Goal: Information Seeking & Learning: Learn about a topic

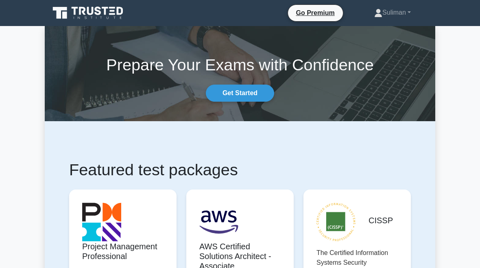
click at [254, 95] on link "Get Started" at bounding box center [240, 93] width 68 height 17
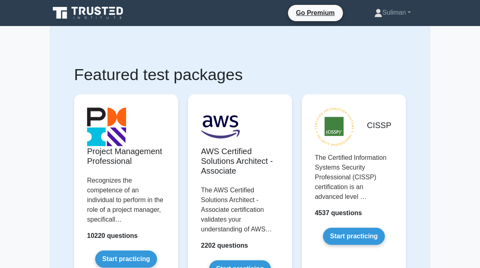
click at [393, 14] on link "Suliman" at bounding box center [393, 12] width 76 height 16
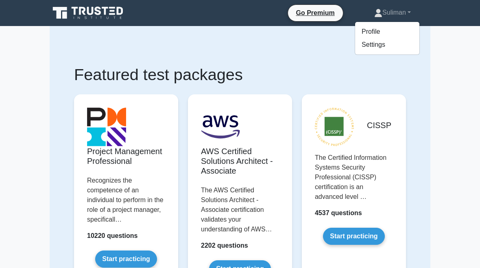
click at [368, 27] on link "Profile" at bounding box center [387, 31] width 64 height 13
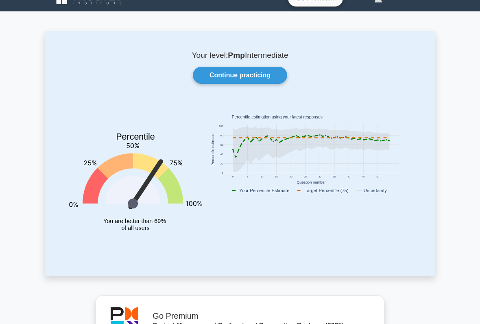
scroll to position [14, 0]
click at [267, 75] on link "Continue practicing" at bounding box center [240, 75] width 94 height 17
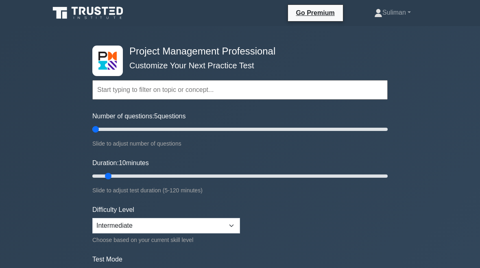
type input "5"
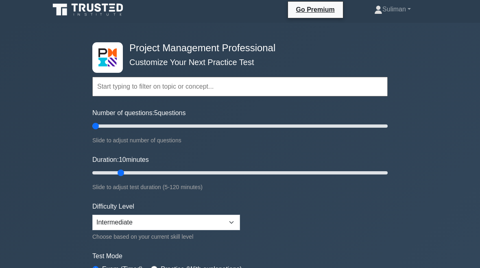
scroll to position [3, 0]
type input "5"
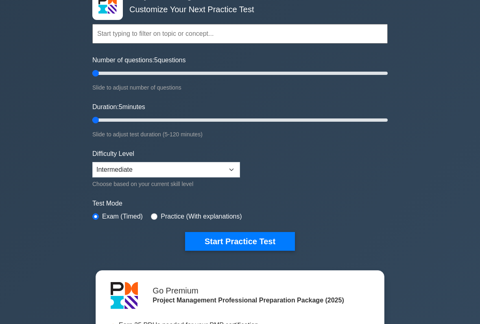
scroll to position [57, 0]
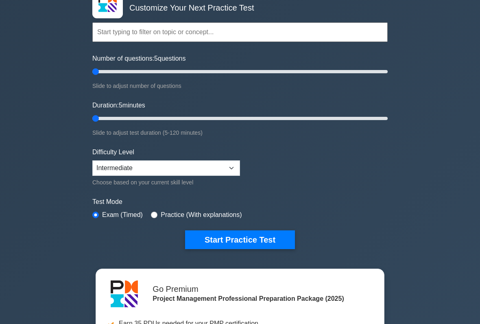
click at [268, 241] on button "Start Practice Test" at bounding box center [240, 240] width 110 height 19
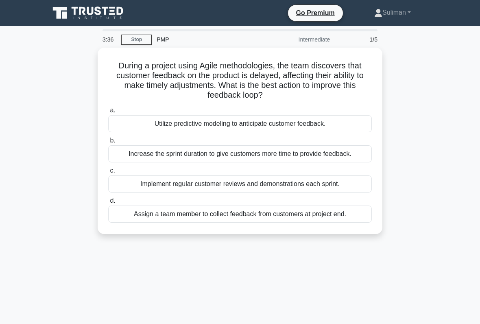
click at [135, 188] on div "Implement regular customer reviews and demonstrations each sprint." at bounding box center [240, 183] width 264 height 17
click at [108, 173] on input "c. Implement regular customer reviews and demonstrations each sprint." at bounding box center [108, 170] width 0 height 5
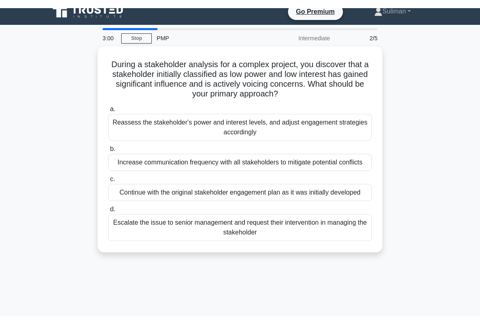
scroll to position [3, 0]
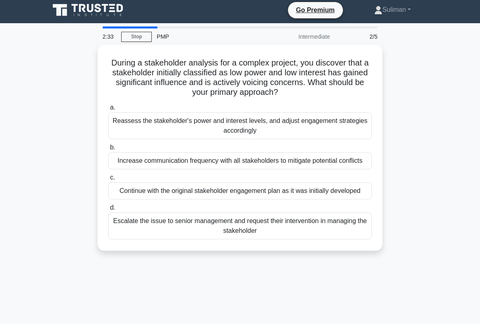
click at [132, 165] on div "Increase communication frequency with all stakeholders to mitigate potential co…" at bounding box center [240, 160] width 264 height 17
click at [108, 150] on input "b. Increase communication frequency with all stakeholders to mitigate potential…" at bounding box center [108, 147] width 0 height 5
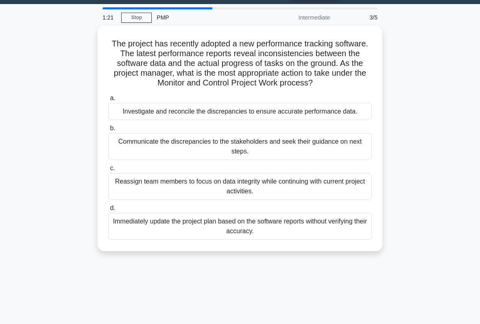
scroll to position [22, 0]
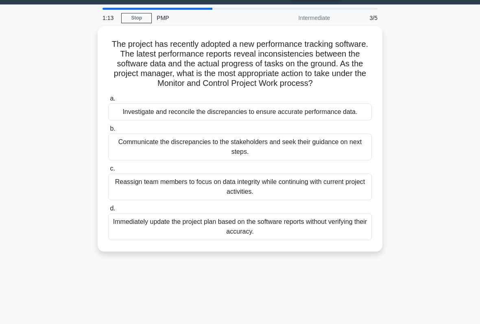
click at [319, 160] on div "Communicate the discrepancies to the stakeholders and seek their guidance on ne…" at bounding box center [240, 147] width 264 height 27
click at [108, 131] on input "b. Communicate the discrepancies to the stakeholders and seek their guidance on…" at bounding box center [108, 128] width 0 height 5
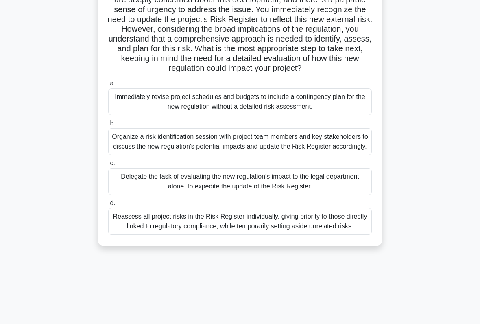
scroll to position [103, 0]
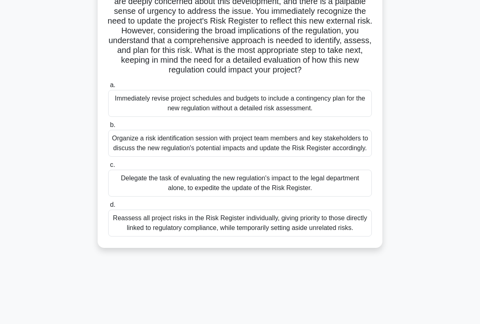
click at [324, 236] on div "Reassess all project risks in the Risk Register individually, giving priority t…" at bounding box center [240, 223] width 264 height 27
click at [108, 208] on input "d. Reassess all project risks in the Risk Register individually, giving priorit…" at bounding box center [108, 204] width 0 height 5
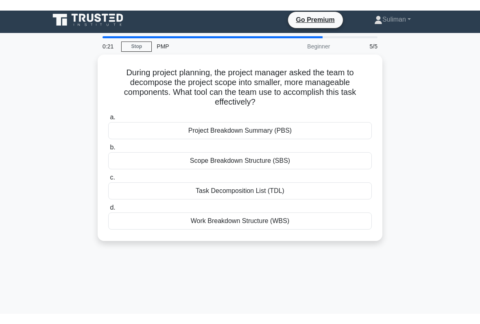
scroll to position [0, 0]
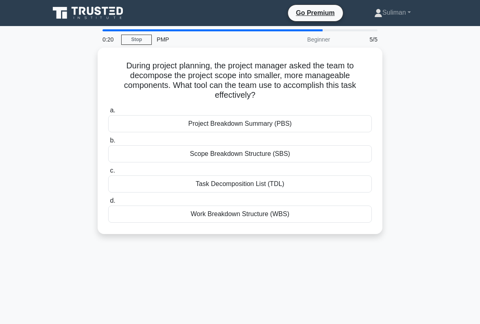
click at [313, 154] on div "Scope Breakdown Structure (SBS)" at bounding box center [240, 153] width 264 height 17
click at [108, 143] on input "b. Scope Breakdown Structure (SBS)" at bounding box center [108, 140] width 0 height 5
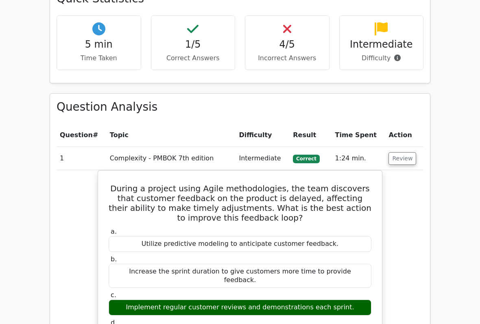
click at [401, 153] on button "Review" at bounding box center [403, 159] width 28 height 13
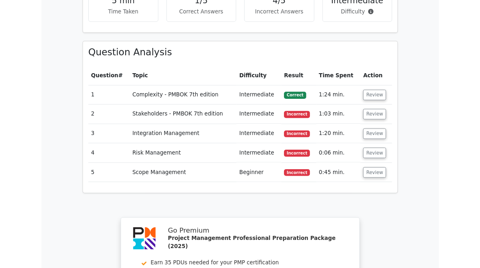
scroll to position [556, 0]
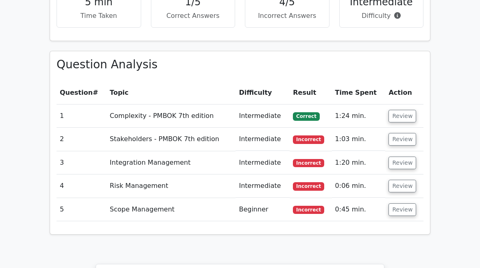
click at [396, 110] on button "Review" at bounding box center [403, 116] width 28 height 13
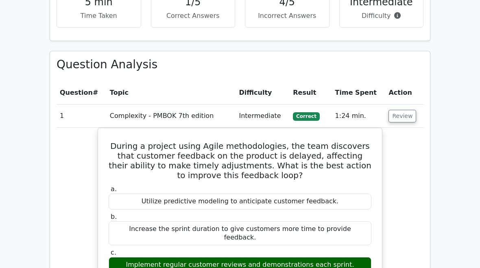
click at [398, 110] on button "Review" at bounding box center [403, 116] width 28 height 13
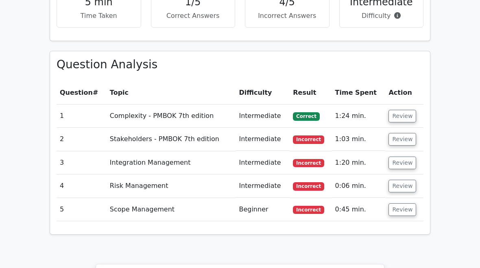
click at [400, 133] on button "Review" at bounding box center [403, 139] width 28 height 13
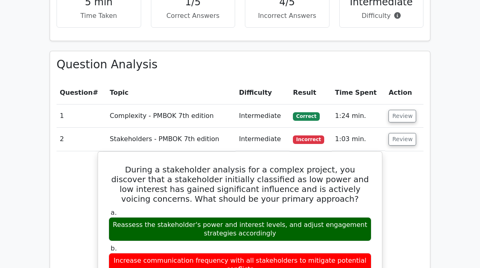
click at [398, 133] on button "Review" at bounding box center [403, 139] width 28 height 13
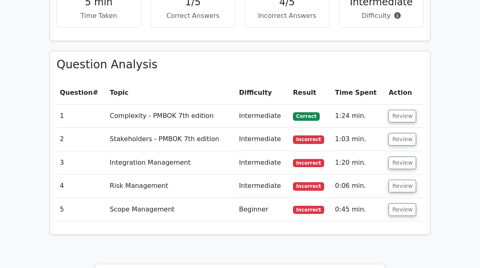
click at [400, 157] on button "Review" at bounding box center [403, 163] width 28 height 13
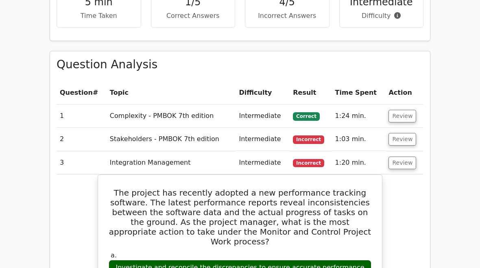
click at [402, 157] on button "Review" at bounding box center [403, 163] width 28 height 13
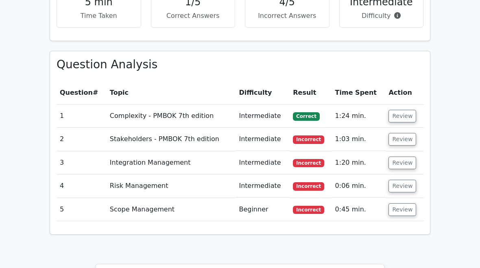
click at [404, 157] on button "Review" at bounding box center [403, 163] width 28 height 13
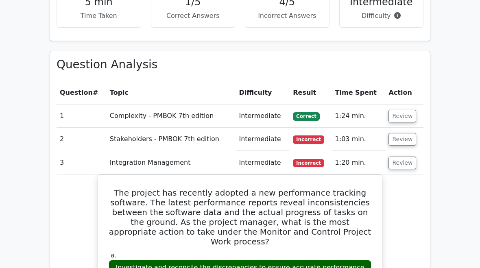
click at [405, 157] on button "Review" at bounding box center [403, 163] width 28 height 13
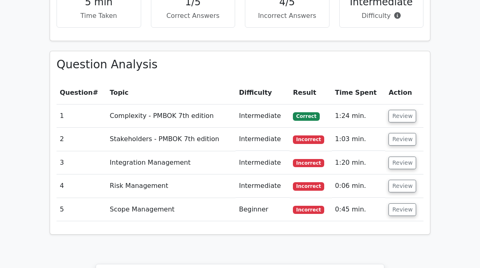
click at [405, 180] on button "Review" at bounding box center [403, 186] width 28 height 13
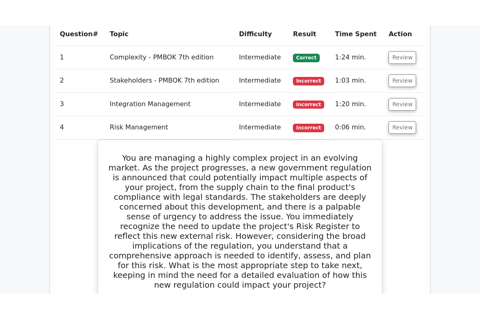
scroll to position [632, 0]
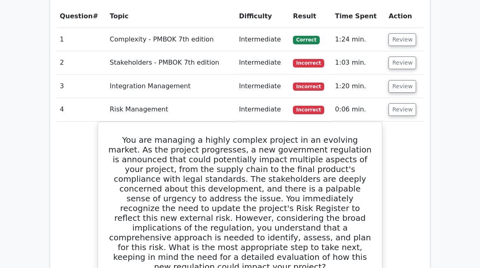
click at [403, 103] on button "Review" at bounding box center [403, 109] width 28 height 13
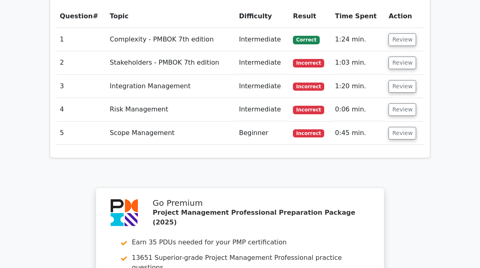
click at [407, 127] on button "Review" at bounding box center [403, 133] width 28 height 13
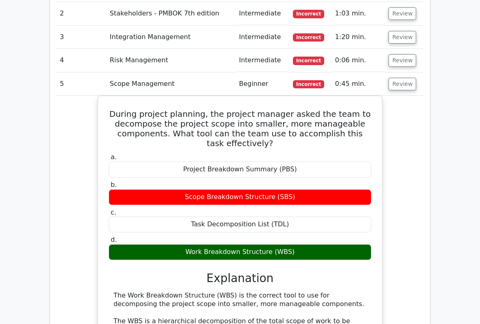
scroll to position [681, 0]
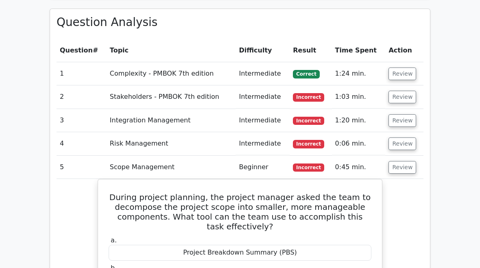
click at [400, 162] on button "Review" at bounding box center [403, 168] width 28 height 13
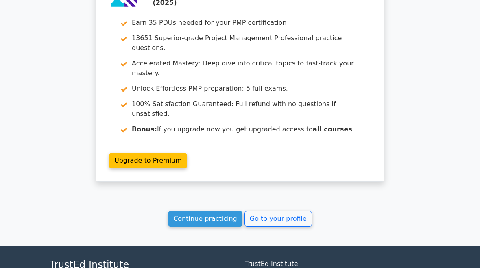
scroll to position [859, 0]
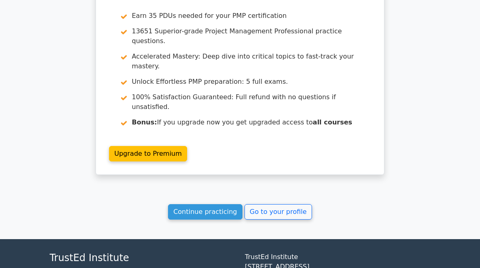
click at [276, 204] on link "Go to your profile" at bounding box center [279, 211] width 68 height 15
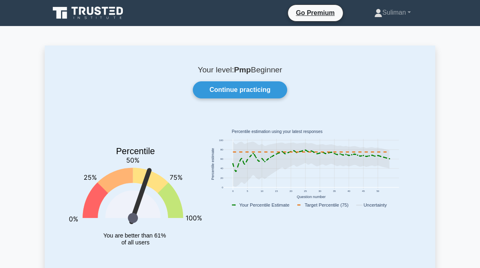
click at [261, 88] on link "Continue practicing" at bounding box center [240, 89] width 94 height 17
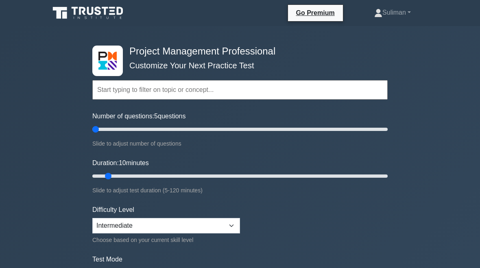
type input "5"
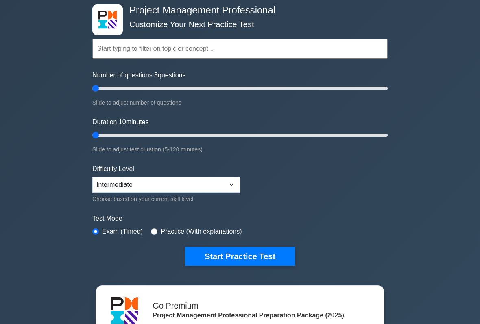
scroll to position [41, 0]
type input "5"
click at [270, 258] on button "Start Practice Test" at bounding box center [240, 256] width 110 height 19
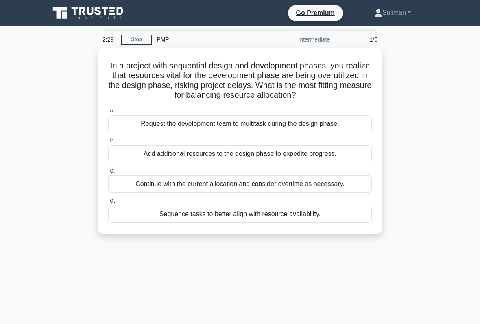
click at [328, 223] on div "Sequence tasks to better align with resource availability." at bounding box center [240, 214] width 264 height 17
click at [108, 204] on input "d. Sequence tasks to better align with resource availability." at bounding box center [108, 200] width 0 height 5
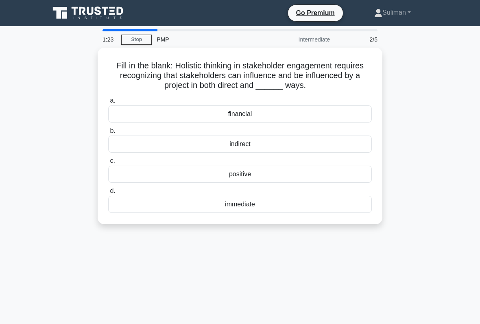
click at [292, 210] on div "immediate" at bounding box center [240, 204] width 264 height 17
click at [108, 194] on input "d. immediate" at bounding box center [108, 190] width 0 height 5
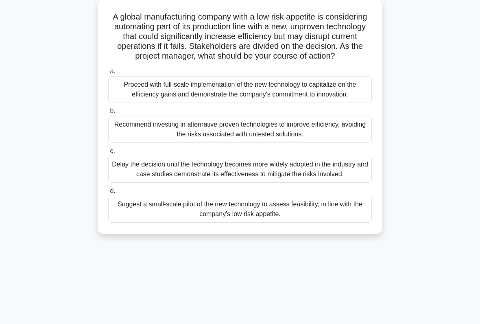
scroll to position [50, 0]
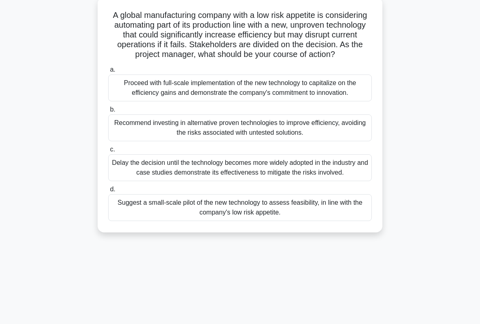
click at [328, 221] on div "Suggest a small-scale pilot of the new technology to assess feasibility, in lin…" at bounding box center [240, 207] width 264 height 27
click at [108, 192] on input "d. Suggest a small-scale pilot of the new technology to assess feasibility, in …" at bounding box center [108, 189] width 0 height 5
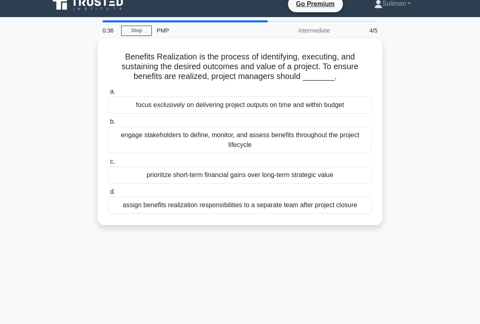
scroll to position [10, 0]
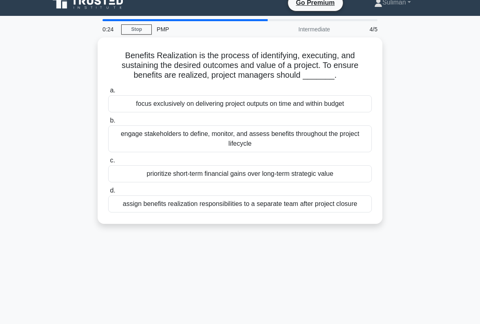
click at [333, 147] on div "engage stakeholders to define, monitor, and assess benefits throughout the proj…" at bounding box center [240, 138] width 264 height 27
click at [108, 123] on input "b. engage stakeholders to define, monitor, and assess benefits throughout the p…" at bounding box center [108, 120] width 0 height 5
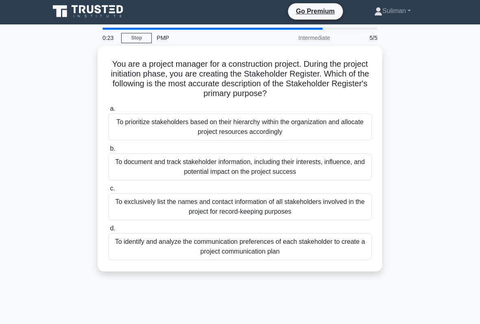
scroll to position [0, 0]
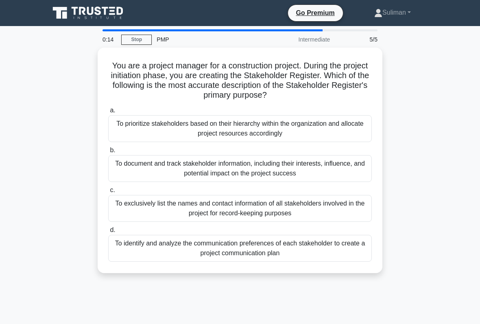
click at [332, 126] on div "To prioritize stakeholders based on their hierarchy within the organization and…" at bounding box center [240, 128] width 264 height 27
click at [108, 113] on input "a. To prioritize stakeholders based on their hierarchy within the organization …" at bounding box center [108, 110] width 0 height 5
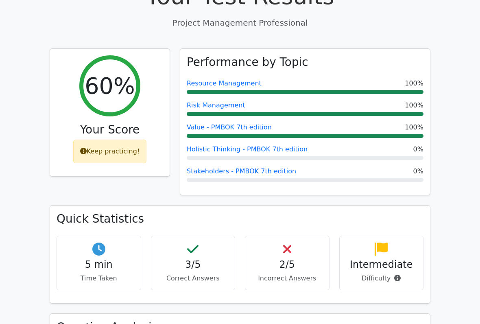
scroll to position [293, 0]
click at [278, 145] on link "Holistic Thinking - PMBOK 7th edition" at bounding box center [247, 149] width 121 height 8
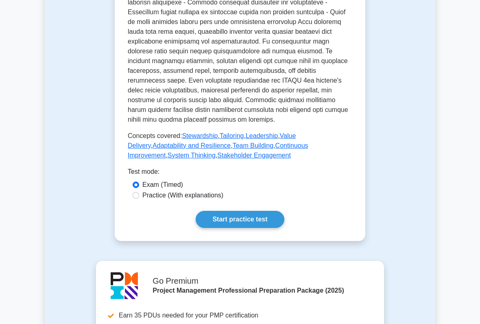
scroll to position [411, 0]
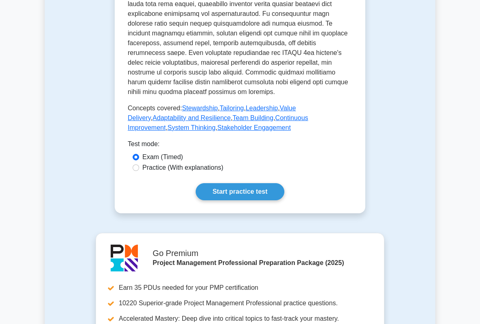
click at [477, 45] on main "Back to Project Management Professional (PMP) Test Flashcards Holistic Thinking…" at bounding box center [240, 84] width 480 height 938
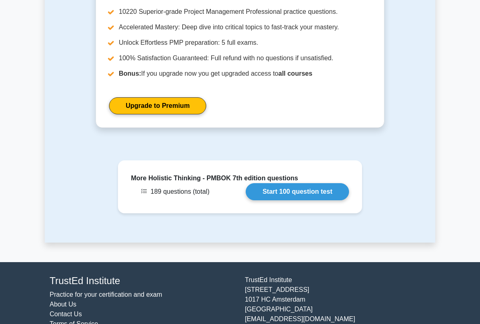
scroll to position [702, 0]
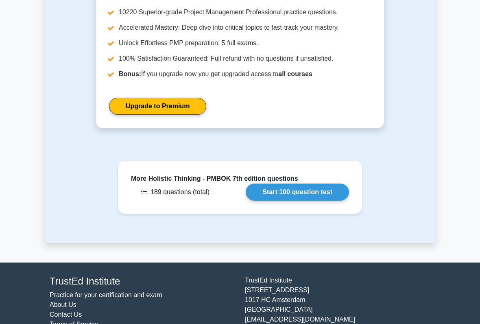
click at [313, 243] on div "More Holistic Thinking - PMBOK 7th edition questions 189 questions (total) Star…" at bounding box center [240, 202] width 391 height 82
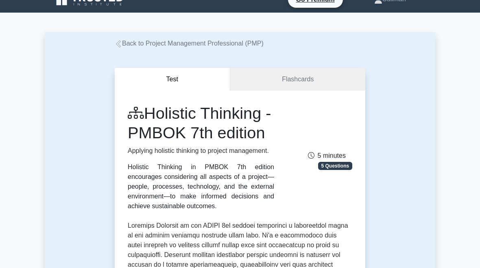
scroll to position [0, 0]
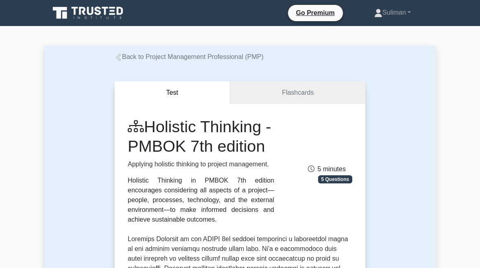
click at [385, 20] on link "Suliman" at bounding box center [393, 12] width 76 height 16
click at [368, 34] on link "Profile" at bounding box center [387, 31] width 64 height 13
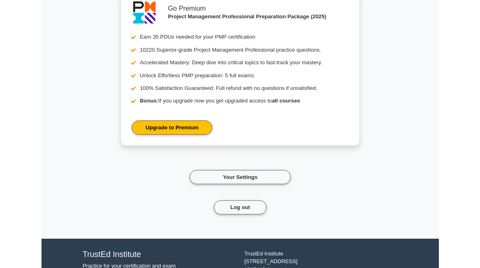
scroll to position [3851, 0]
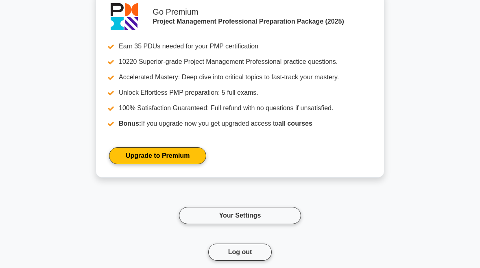
click at [272, 224] on link "Your Settings" at bounding box center [240, 215] width 122 height 17
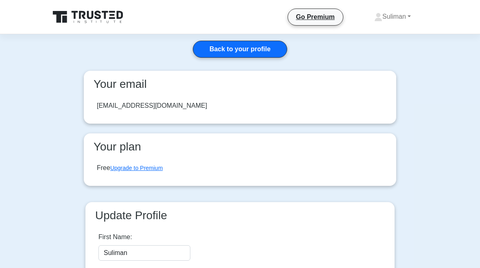
click at [401, 18] on link "Suliman" at bounding box center [393, 17] width 76 height 16
click at [372, 38] on link "Profile" at bounding box center [387, 35] width 64 height 13
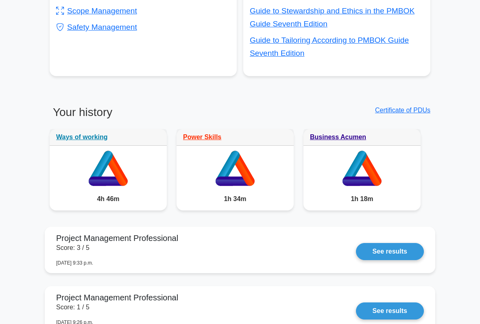
scroll to position [552, 0]
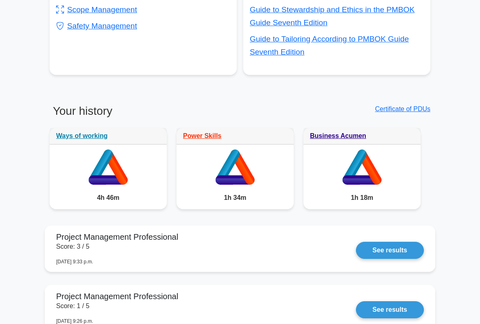
click at [391, 112] on link "Certificate of PDUs" at bounding box center [402, 108] width 55 height 7
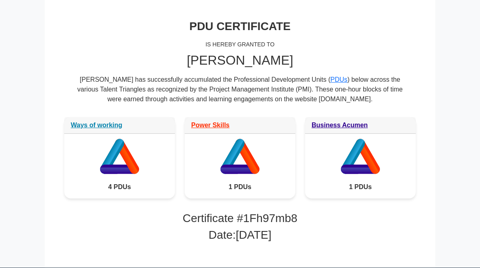
scroll to position [199, 0]
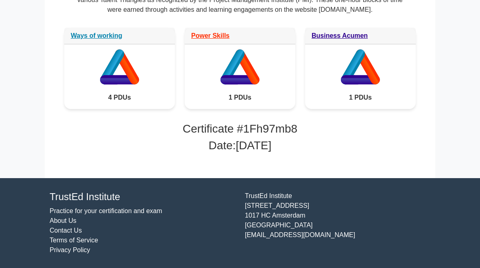
click at [107, 61] on icon at bounding box center [119, 65] width 111 height 42
click at [92, 32] on link "Ways of working" at bounding box center [97, 35] width 52 height 7
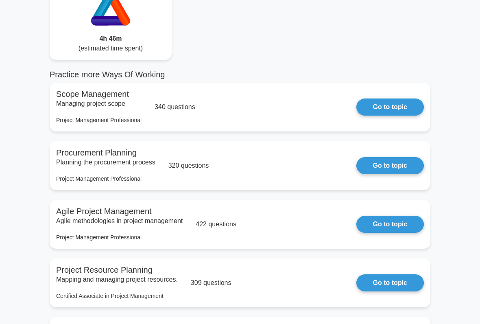
scroll to position [78, 0]
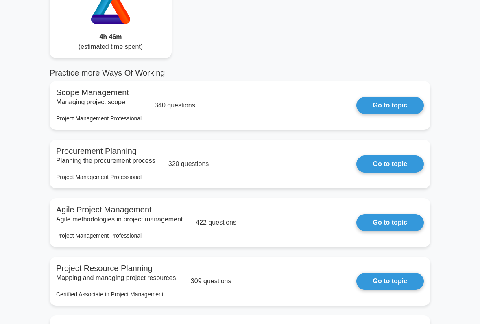
click at [385, 102] on link "Go to topic" at bounding box center [391, 105] width 68 height 17
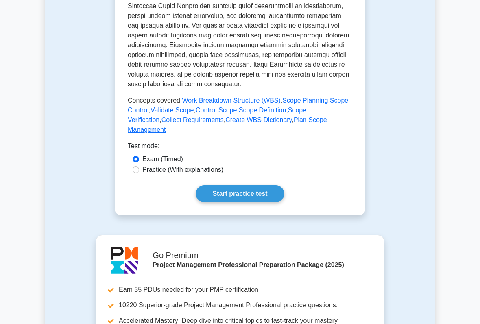
scroll to position [383, 0]
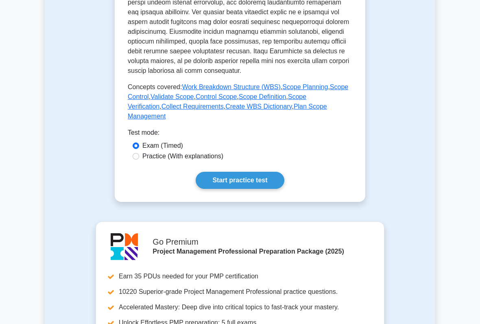
click at [258, 189] on link "Start practice test" at bounding box center [240, 180] width 88 height 17
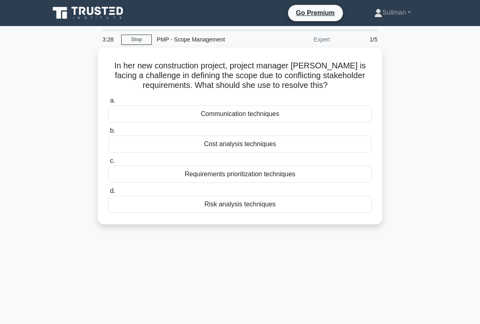
click at [313, 176] on div "Requirements prioritization techniques" at bounding box center [240, 174] width 264 height 17
click at [108, 164] on input "c. Requirements prioritization techniques" at bounding box center [108, 160] width 0 height 5
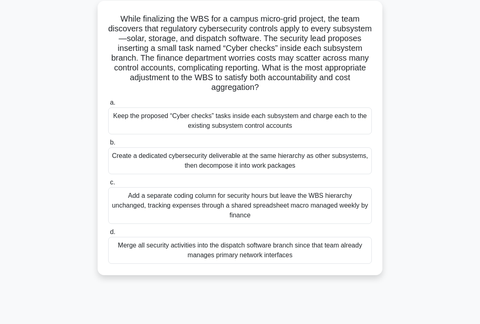
scroll to position [45, 0]
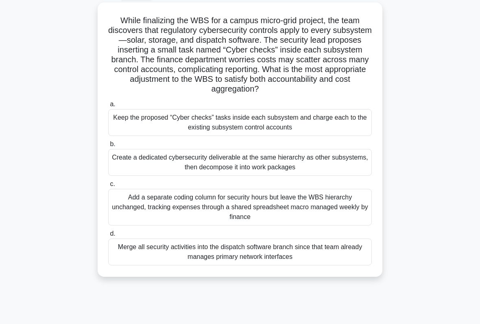
click at [329, 176] on div "Create a dedicated cybersecurity deliverable at the same hierarchy as other sub…" at bounding box center [240, 162] width 264 height 27
click at [108, 147] on input "b. Create a dedicated cybersecurity deliverable at the same hierarchy as other …" at bounding box center [108, 144] width 0 height 5
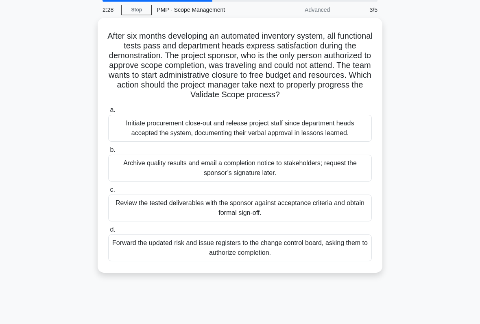
scroll to position [29, 0]
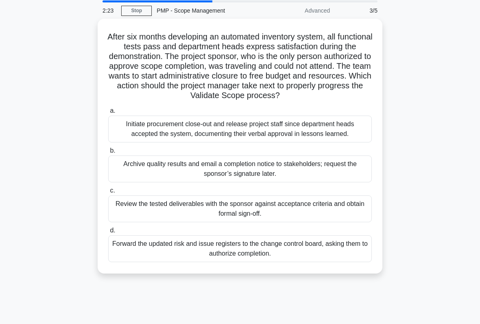
click at [335, 222] on div "Review the tested deliverables with the sponsor against acceptance criteria and…" at bounding box center [240, 208] width 264 height 27
click at [108, 193] on input "c. Review the tested deliverables with the sponsor against acceptance criteria …" at bounding box center [108, 190] width 0 height 5
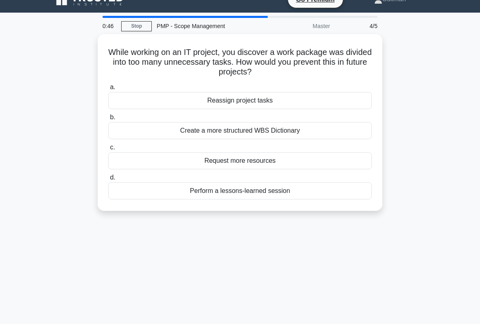
scroll to position [14, 0]
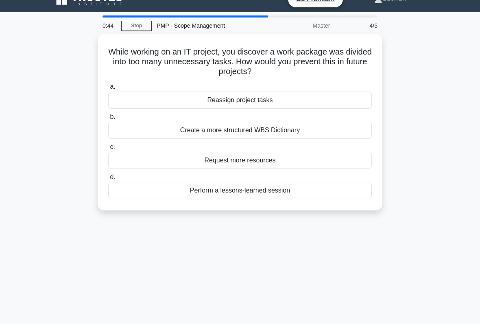
click at [137, 130] on div "Create a more structured WBS Dictionary" at bounding box center [240, 130] width 264 height 17
click at [108, 120] on input "b. Create a more structured WBS Dictionary" at bounding box center [108, 116] width 0 height 5
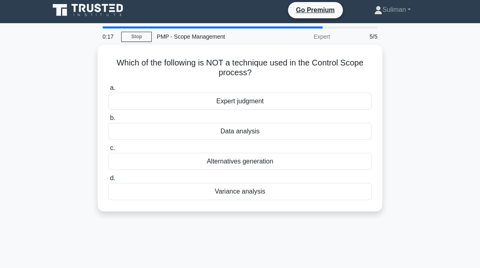
scroll to position [0, 0]
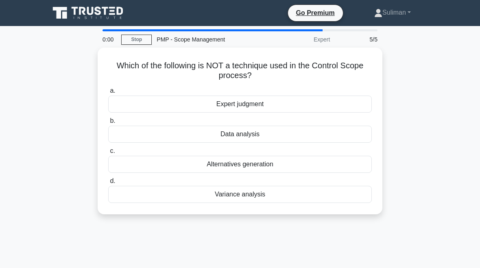
click at [309, 110] on div "Expert judgment" at bounding box center [240, 104] width 264 height 17
click at [108, 94] on input "a. Expert judgment" at bounding box center [108, 90] width 0 height 5
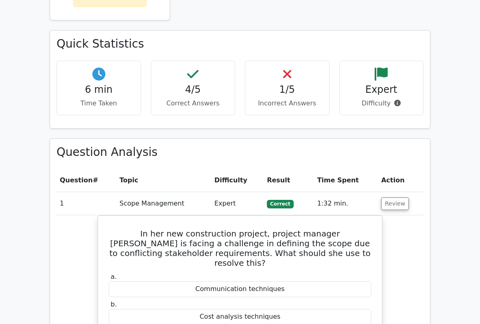
scroll to position [451, 0]
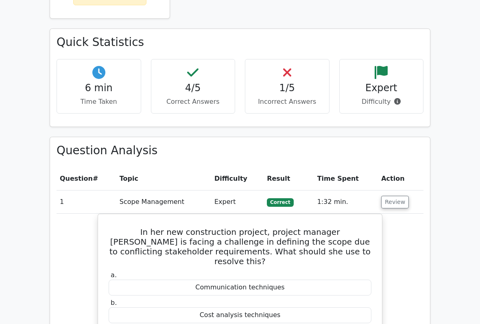
click at [391, 196] on button "Review" at bounding box center [395, 202] width 28 height 13
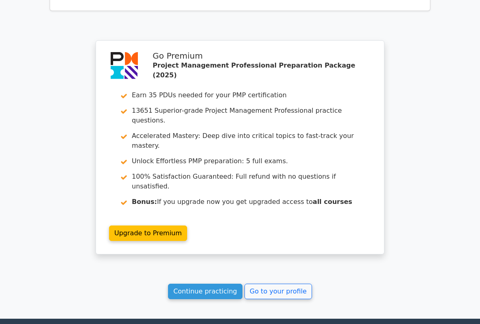
scroll to position [760, 0]
click at [227, 268] on link "Continue practicing" at bounding box center [205, 291] width 74 height 15
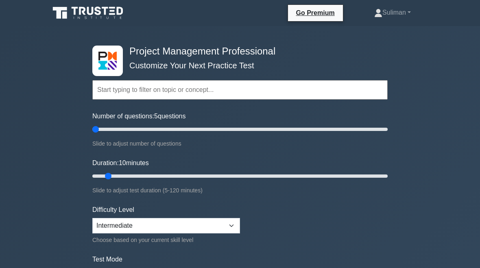
type input "5"
click at [108, 179] on input "Duration: 10 minutes" at bounding box center [240, 176] width 296 height 10
type input "5"
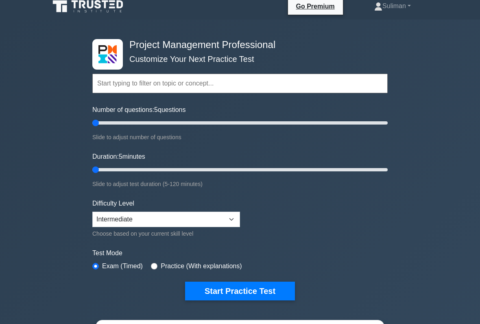
scroll to position [7, 0]
click at [229, 218] on select "Beginner Intermediate Expert" at bounding box center [166, 219] width 148 height 15
click at [231, 221] on select "Beginner Intermediate Expert" at bounding box center [166, 219] width 148 height 15
select select "intermediate"
click at [278, 268] on button "Start Practice Test" at bounding box center [240, 291] width 110 height 19
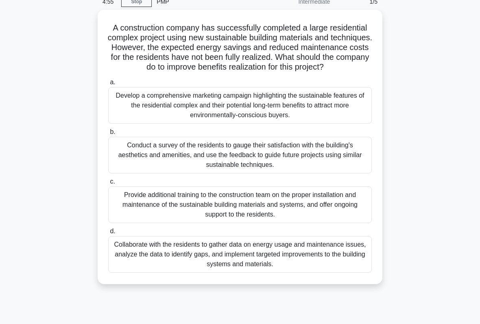
scroll to position [38, 0]
click at [154, 261] on div "Collaborate with the residents to gather data on energy usage and maintenance i…" at bounding box center [240, 254] width 264 height 37
click at [108, 234] on input "d. Collaborate with the residents to gather data on energy usage and maintenanc…" at bounding box center [108, 231] width 0 height 5
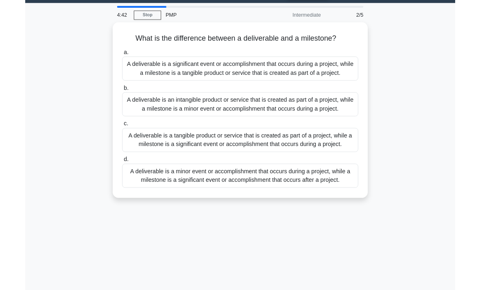
scroll to position [0, 0]
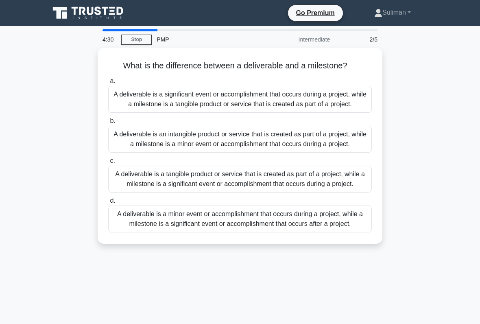
click at [144, 193] on div "A deliverable is a tangible product or service that is created as part of a pro…" at bounding box center [240, 179] width 264 height 27
click at [108, 164] on input "c. A deliverable is a tangible product or service that is created as part of a …" at bounding box center [108, 160] width 0 height 5
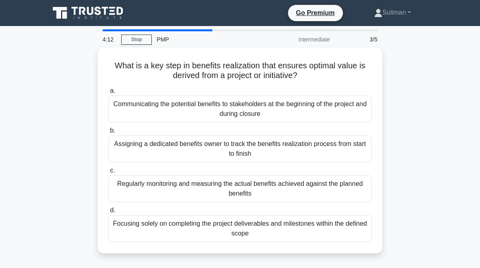
click at [347, 149] on div "Assigning a dedicated benefits owner to track the benefits realization process …" at bounding box center [240, 149] width 264 height 27
click at [108, 134] on input "b. Assigning a dedicated benefits owner to track the benefits realization proce…" at bounding box center [108, 130] width 0 height 5
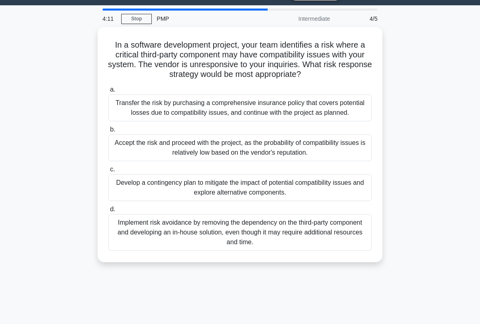
scroll to position [24, 0]
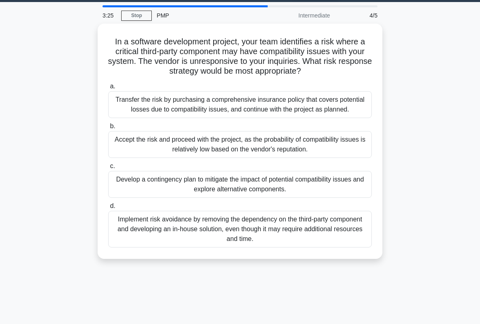
click at [348, 117] on div "Transfer the risk by purchasing a comprehensive insurance policy that covers po…" at bounding box center [240, 104] width 264 height 27
click at [108, 89] on input "a. Transfer the risk by purchasing a comprehensive insurance policy that covers…" at bounding box center [108, 86] width 0 height 5
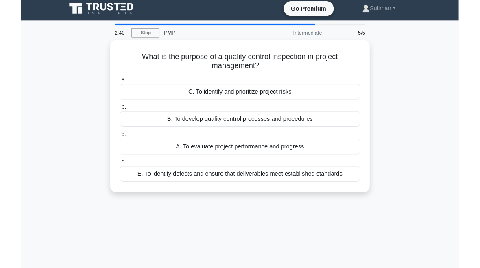
scroll to position [13, 0]
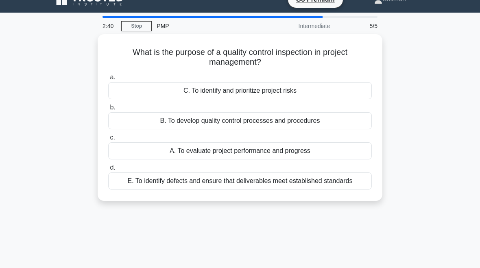
click at [351, 120] on div "B. To develop quality control processes and procedures" at bounding box center [240, 120] width 264 height 17
click at [108, 110] on input "b. B. To develop quality control processes and procedures" at bounding box center [108, 107] width 0 height 5
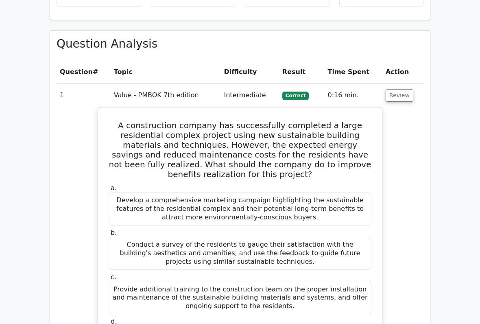
scroll to position [559, 0]
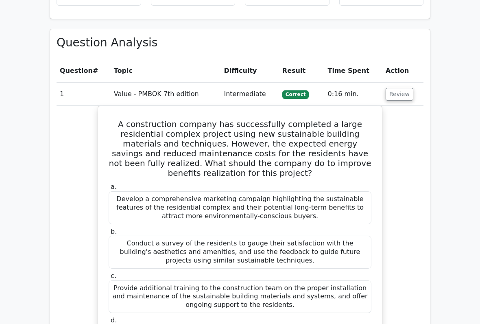
click at [397, 88] on button "Review" at bounding box center [400, 94] width 28 height 13
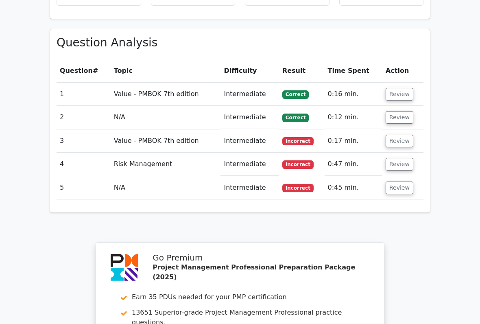
click at [396, 111] on button "Review" at bounding box center [400, 117] width 28 height 13
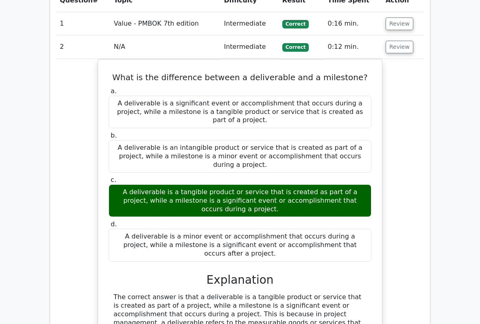
scroll to position [628, 0]
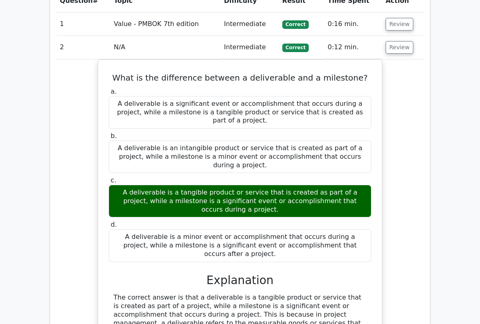
click at [398, 42] on button "Review" at bounding box center [400, 48] width 28 height 13
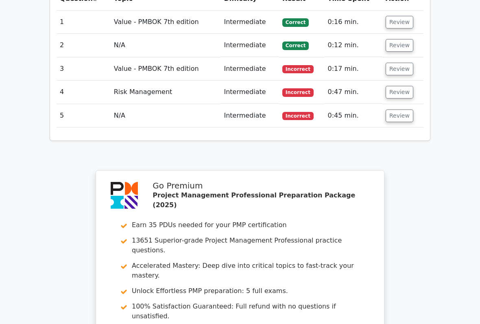
scroll to position [632, 0]
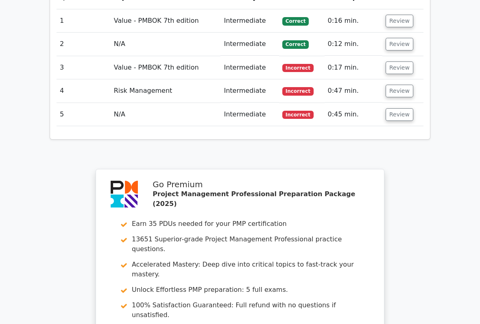
click at [392, 61] on button "Review" at bounding box center [400, 67] width 28 height 13
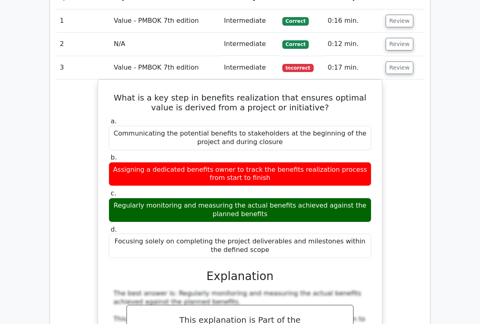
click at [400, 61] on button "Review" at bounding box center [400, 67] width 28 height 13
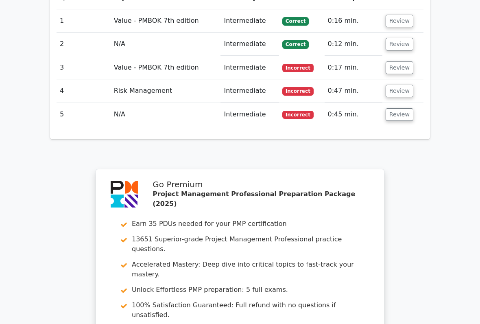
click at [405, 85] on button "Review" at bounding box center [400, 91] width 28 height 13
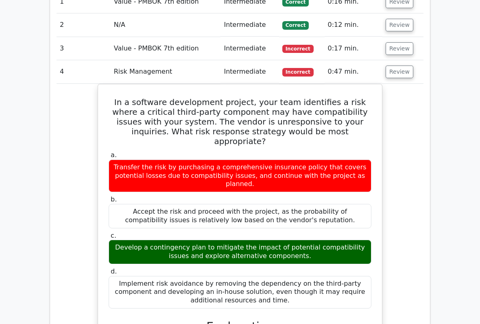
scroll to position [651, 0]
click at [408, 66] on button "Review" at bounding box center [400, 72] width 28 height 13
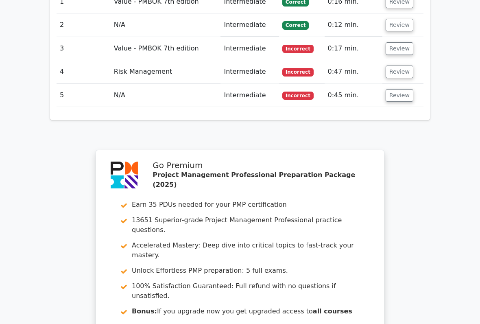
click at [399, 89] on button "Review" at bounding box center [400, 95] width 28 height 13
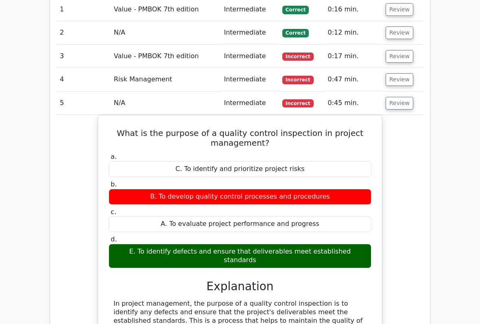
scroll to position [644, 0]
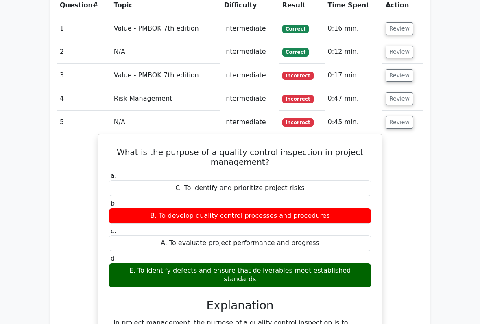
click at [403, 116] on button "Review" at bounding box center [400, 122] width 28 height 13
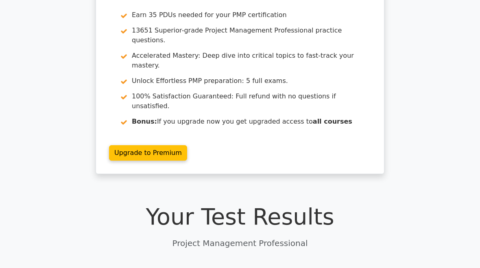
scroll to position [0, 0]
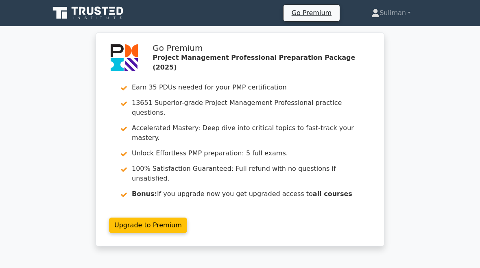
click at [402, 13] on link "Suliman" at bounding box center [391, 13] width 79 height 16
click at [372, 26] on link "Profile" at bounding box center [384, 32] width 64 height 13
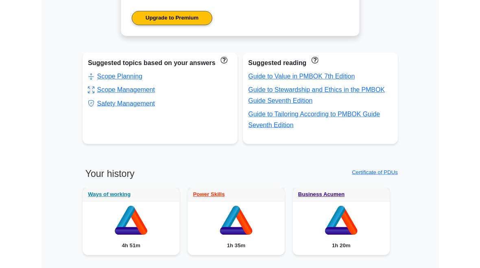
scroll to position [449, 0]
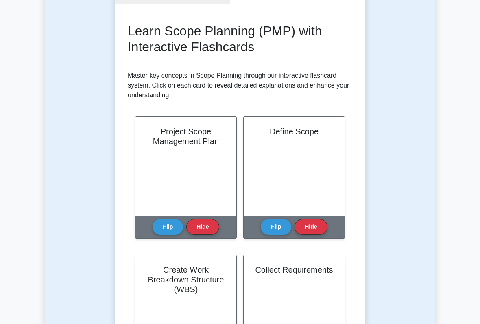
scroll to position [103, 0]
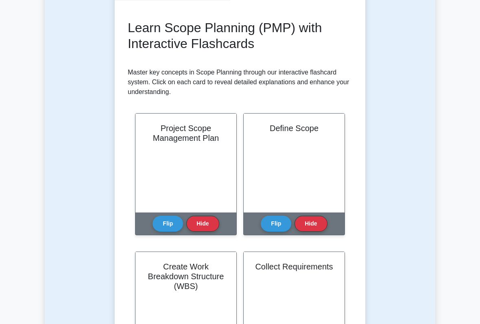
click at [178, 226] on button "Flip" at bounding box center [168, 224] width 31 height 16
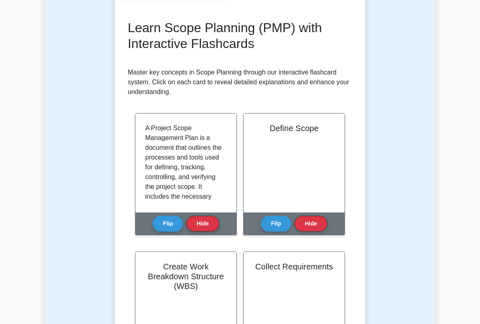
scroll to position [104, 0]
click at [190, 228] on div "Flip Hide" at bounding box center [186, 223] width 66 height 22
click at [168, 219] on button "Flip" at bounding box center [168, 224] width 31 height 16
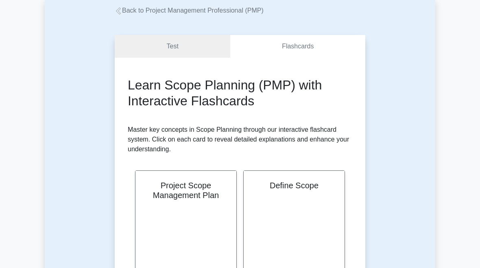
scroll to position [46, 0]
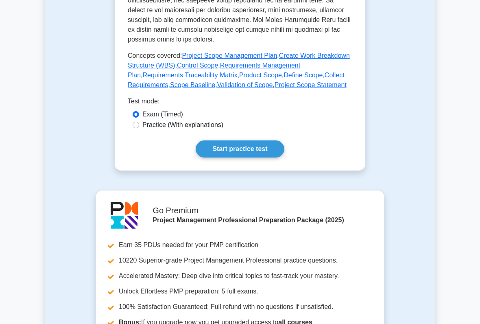
scroll to position [431, 0]
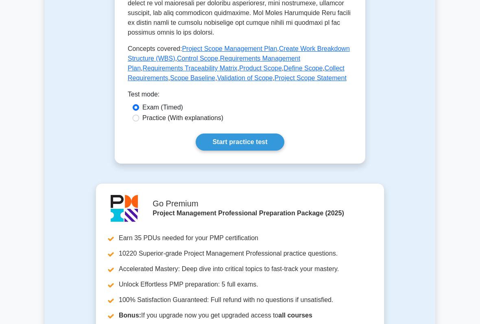
click at [257, 151] on link "Start practice test" at bounding box center [240, 142] width 88 height 17
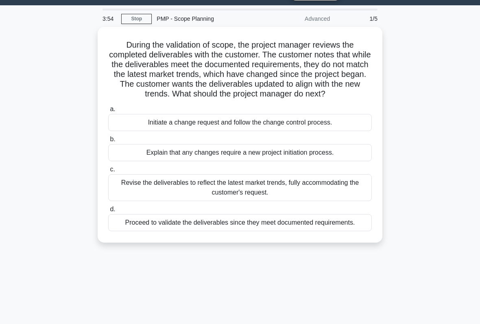
scroll to position [20, 0]
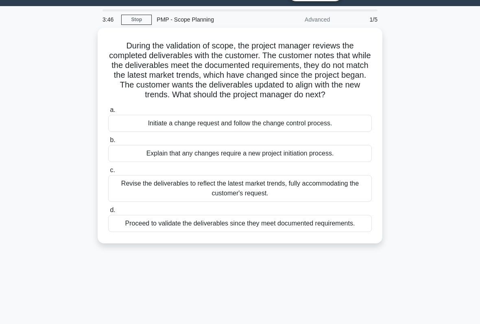
click at [140, 132] on div "Initiate a change request and follow the change control process." at bounding box center [240, 123] width 264 height 17
click at [108, 113] on input "a. Initiate a change request and follow the change control process." at bounding box center [108, 109] width 0 height 5
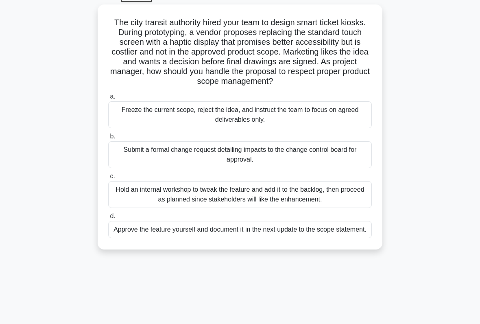
scroll to position [43, 0]
click at [338, 167] on div "Submit a formal change request detailing impacts to the change control board fo…" at bounding box center [240, 154] width 264 height 27
click at [108, 139] on input "b. Submit a formal change request detailing impacts to the change control board…" at bounding box center [108, 136] width 0 height 5
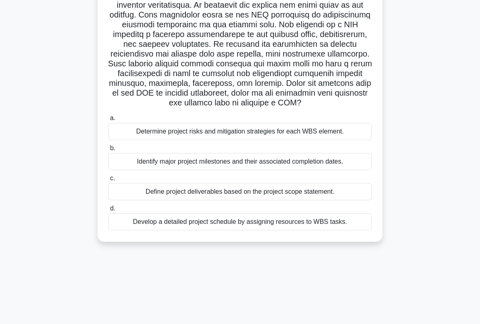
scroll to position [110, 0]
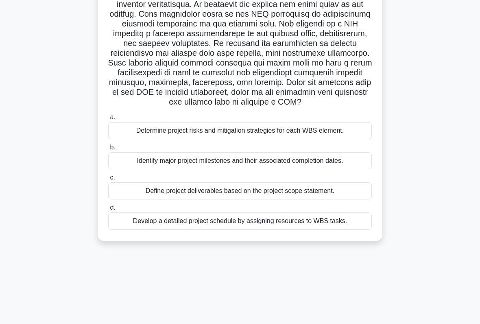
click at [342, 199] on div "Define project deliverables based on the project scope statement." at bounding box center [240, 190] width 264 height 17
click at [108, 180] on input "c. Define project deliverables based on the project scope statement." at bounding box center [108, 177] width 0 height 5
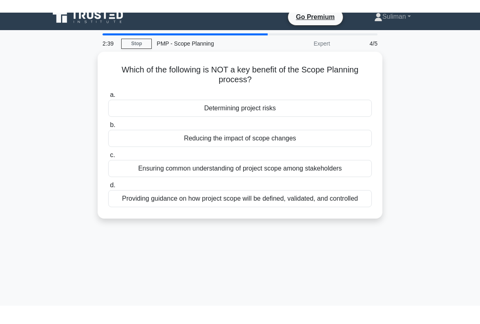
scroll to position [0, 0]
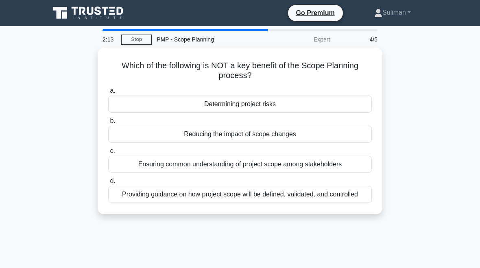
click at [144, 100] on div "Determining project risks" at bounding box center [240, 104] width 264 height 17
click at [108, 94] on input "a. Determining project risks" at bounding box center [108, 90] width 0 height 5
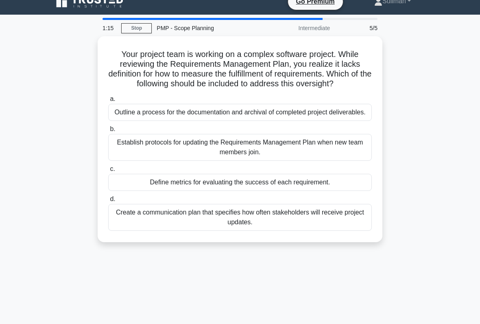
scroll to position [11, 0]
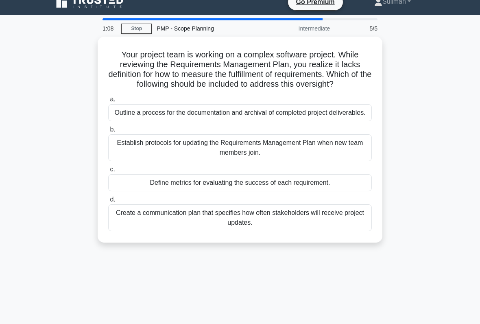
click at [147, 191] on div "Define metrics for evaluating the success of each requirement." at bounding box center [240, 182] width 264 height 17
click at [108, 172] on input "c. Define metrics for evaluating the success of each requirement." at bounding box center [108, 169] width 0 height 5
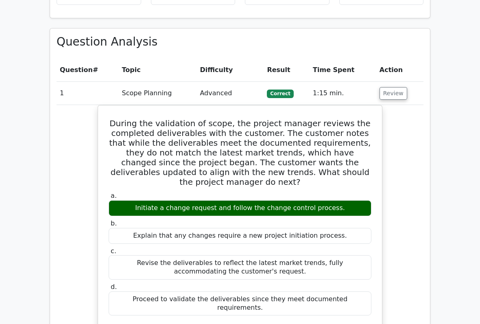
scroll to position [564, 0]
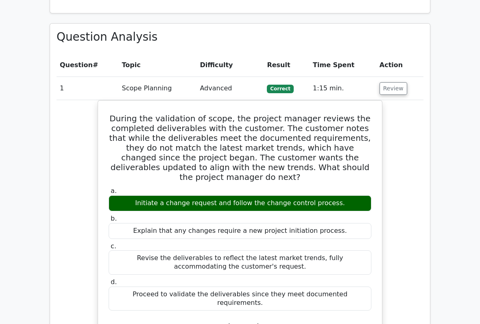
click at [387, 83] on button "Review" at bounding box center [394, 89] width 28 height 13
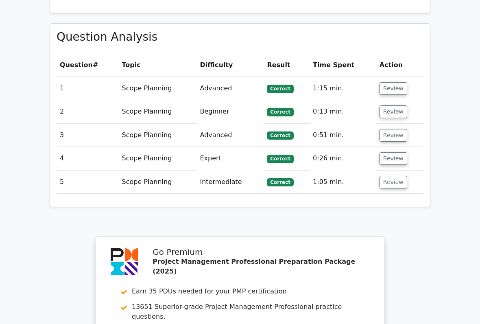
click at [391, 105] on button "Review" at bounding box center [394, 111] width 28 height 13
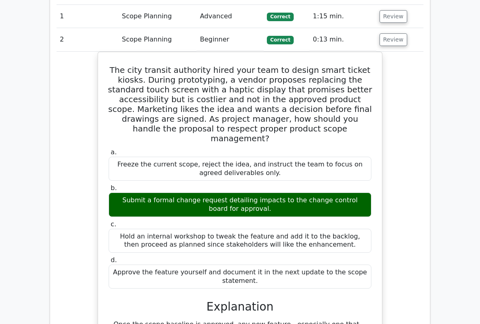
scroll to position [637, 0]
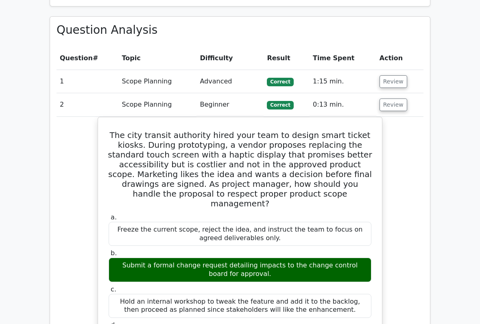
click at [397, 99] on button "Review" at bounding box center [394, 105] width 28 height 13
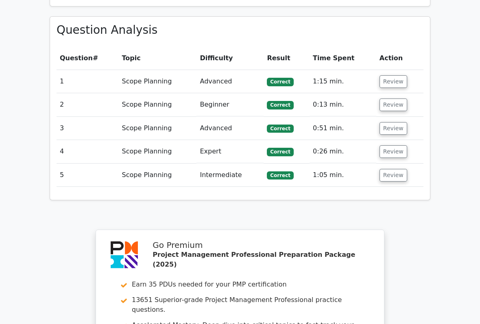
click at [390, 122] on button "Review" at bounding box center [394, 128] width 28 height 13
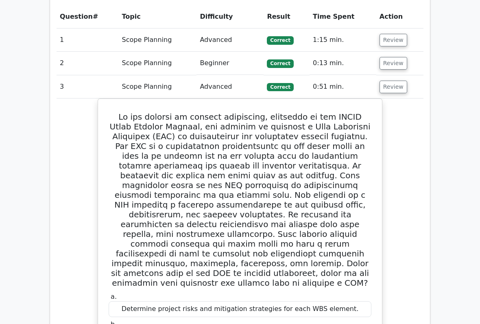
scroll to position [610, 0]
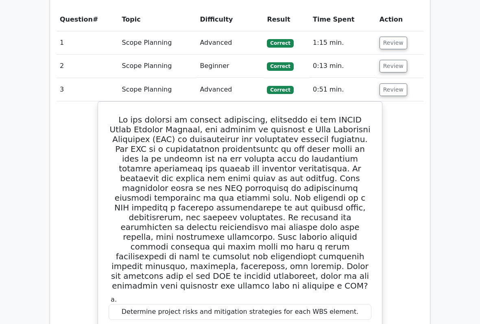
click at [397, 83] on button "Review" at bounding box center [394, 89] width 28 height 13
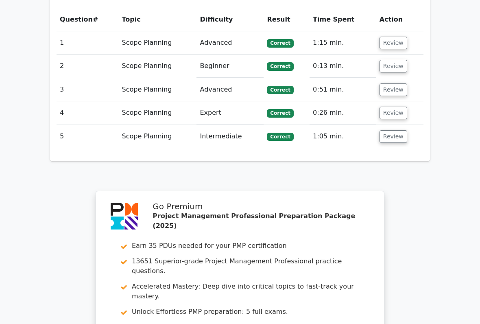
click at [387, 107] on button "Review" at bounding box center [394, 113] width 28 height 13
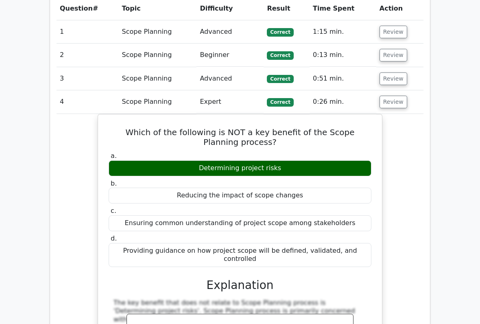
scroll to position [610, 0]
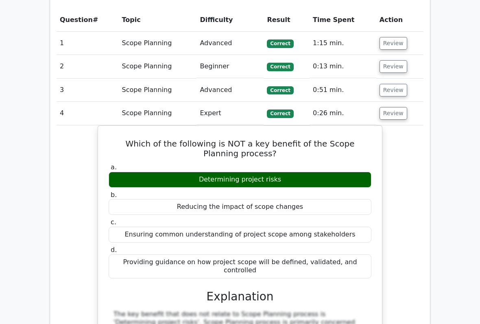
click at [397, 107] on button "Review" at bounding box center [394, 113] width 28 height 13
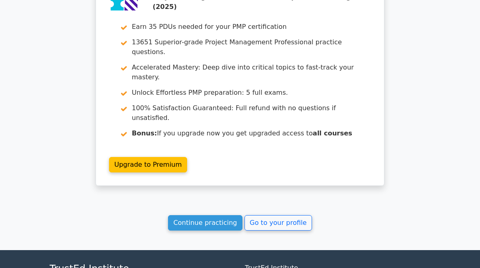
scroll to position [827, 0]
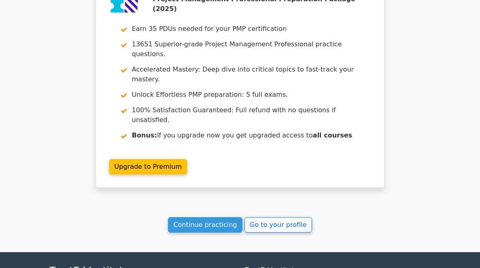
click at [300, 217] on link "Go to your profile" at bounding box center [279, 224] width 68 height 15
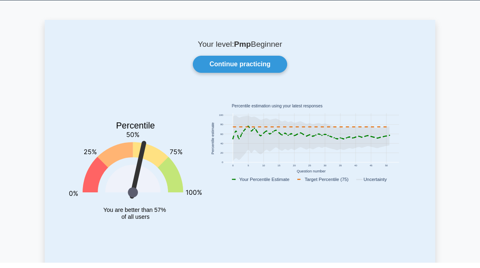
scroll to position [26, 0]
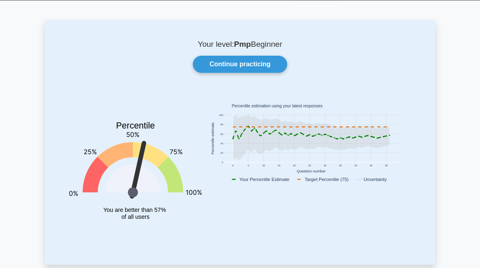
click at [268, 63] on link "Continue practicing" at bounding box center [240, 64] width 94 height 17
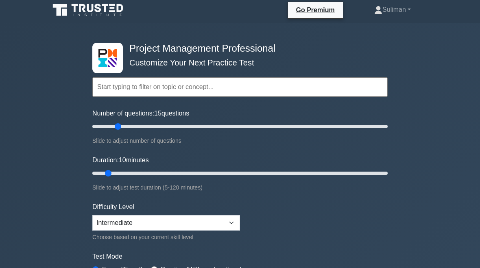
scroll to position [3, 0]
type input "5"
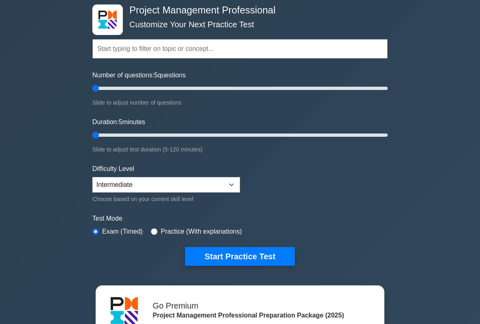
scroll to position [43, 0]
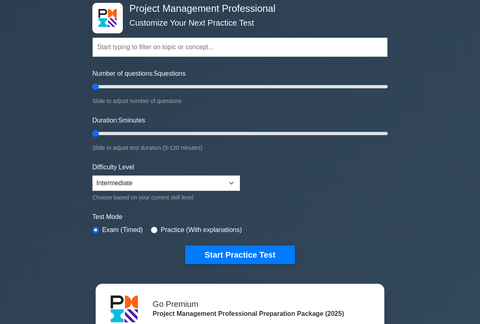
click at [263, 259] on button "Start Practice Test" at bounding box center [240, 254] width 110 height 19
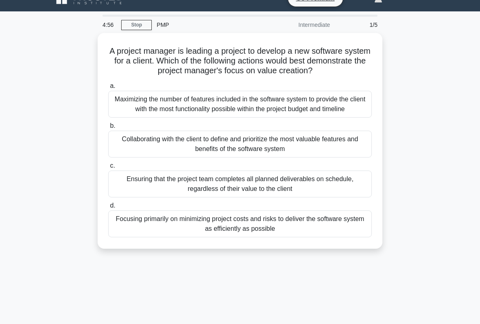
scroll to position [15, 0]
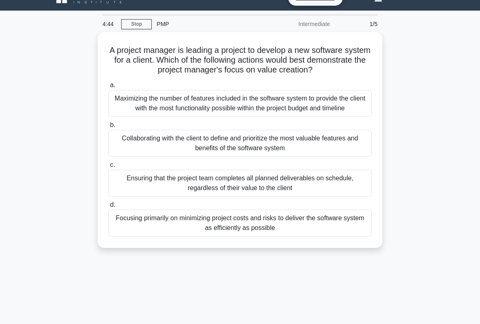
click at [140, 157] on div "Collaborating with the client to define and prioritize the most valuable featur…" at bounding box center [240, 143] width 264 height 27
click at [108, 128] on input "b. Collaborating with the client to define and prioritize the most valuable fea…" at bounding box center [108, 125] width 0 height 5
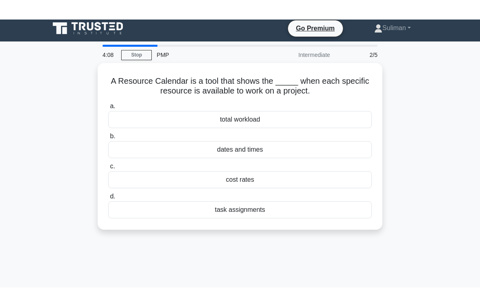
scroll to position [0, 0]
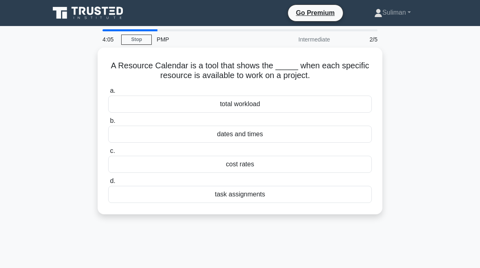
click at [138, 134] on div "dates and times" at bounding box center [240, 134] width 264 height 17
click at [108, 124] on input "b. dates and times" at bounding box center [108, 120] width 0 height 5
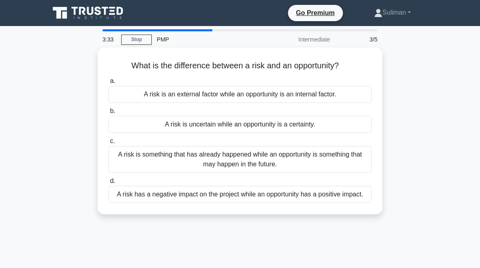
click at [153, 199] on div "A risk has a negative impact on the project while an opportunity has a positive…" at bounding box center [240, 194] width 264 height 17
click at [108, 184] on input "d. A risk has a negative impact on the project while an opportunity has a posit…" at bounding box center [108, 181] width 0 height 5
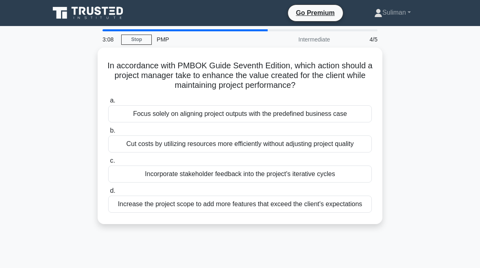
click at [137, 213] on div "Increase the project scope to add more features that exceed the client's expect…" at bounding box center [240, 204] width 264 height 17
click at [108, 194] on input "d. Increase the project scope to add more features that exceed the client's exp…" at bounding box center [108, 190] width 0 height 5
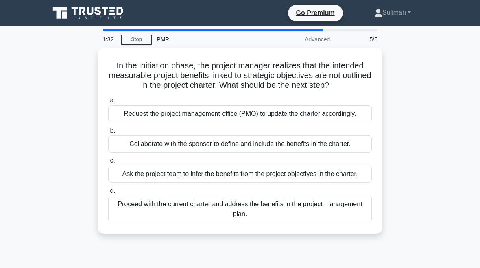
click at [151, 183] on div "Ask the project team to infer the benefits from the project objectives in the c…" at bounding box center [240, 174] width 264 height 17
click at [108, 164] on input "c. Ask the project team to infer the benefits from the project objectives in th…" at bounding box center [108, 160] width 0 height 5
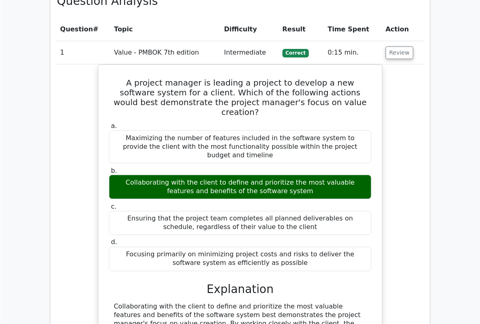
scroll to position [582, 0]
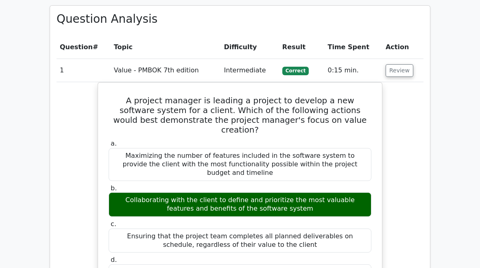
click at [398, 64] on button "Review" at bounding box center [400, 70] width 28 height 13
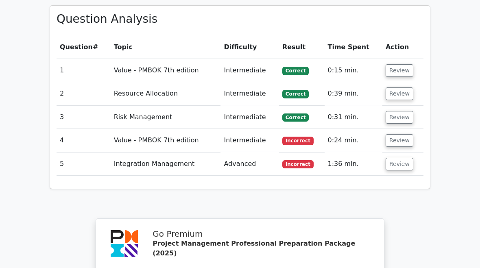
click at [394, 88] on button "Review" at bounding box center [400, 94] width 28 height 13
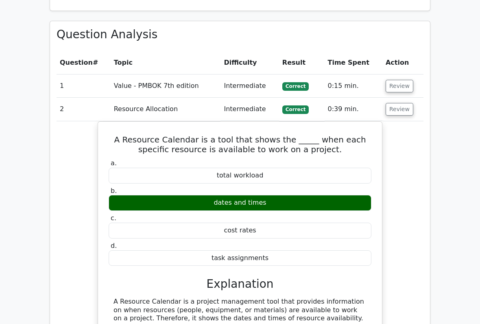
scroll to position [567, 0]
click at [399, 103] on button "Review" at bounding box center [400, 109] width 28 height 13
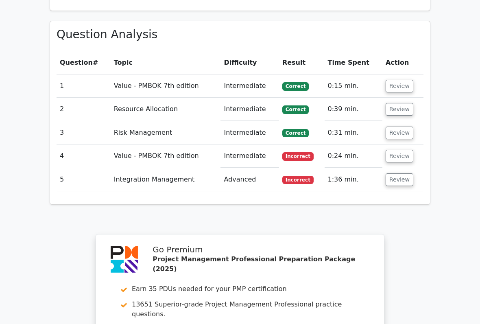
click at [405, 103] on button "Review" at bounding box center [400, 109] width 28 height 13
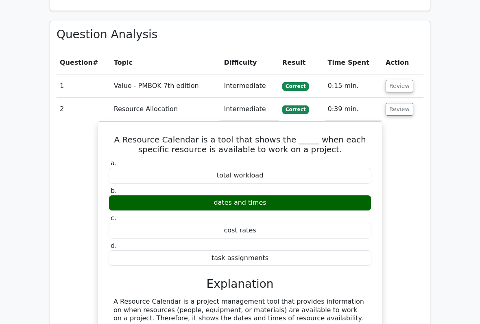
click at [399, 103] on button "Review" at bounding box center [400, 109] width 28 height 13
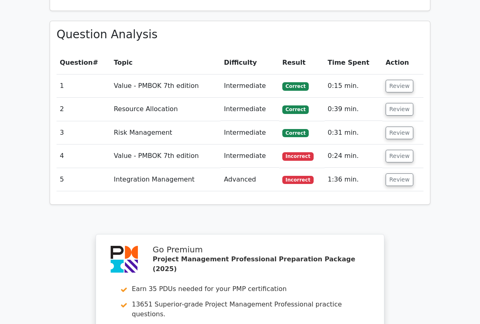
click at [401, 127] on button "Review" at bounding box center [400, 133] width 28 height 13
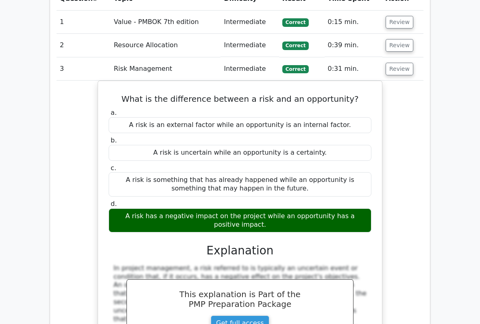
scroll to position [631, 0]
click at [399, 63] on button "Review" at bounding box center [400, 69] width 28 height 13
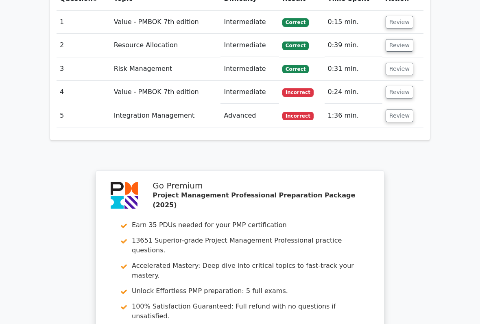
click at [399, 86] on button "Review" at bounding box center [400, 92] width 28 height 13
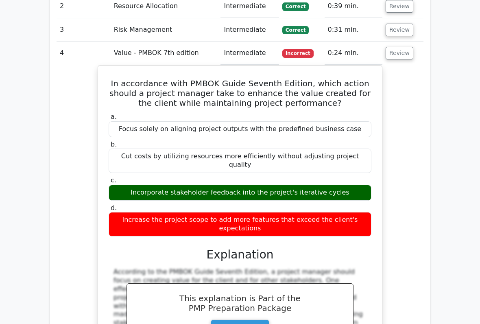
scroll to position [670, 0]
click at [399, 47] on button "Review" at bounding box center [400, 53] width 28 height 13
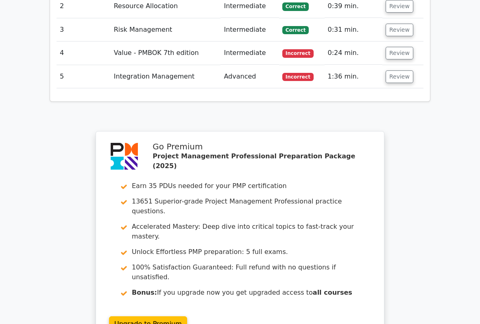
click at [398, 70] on button "Review" at bounding box center [400, 76] width 28 height 13
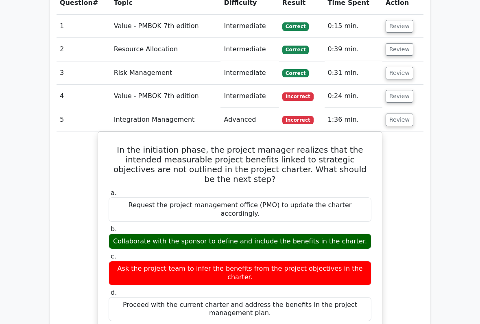
scroll to position [606, 0]
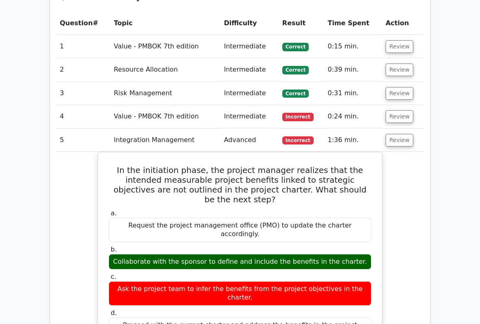
click at [398, 134] on button "Review" at bounding box center [400, 140] width 28 height 13
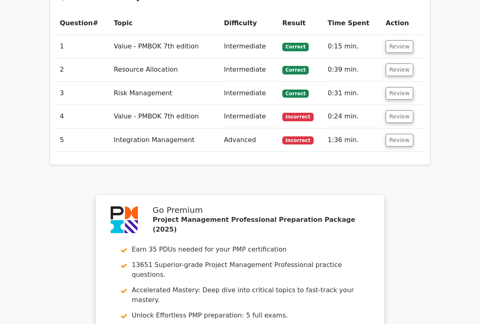
click at [403, 134] on button "Review" at bounding box center [400, 140] width 28 height 13
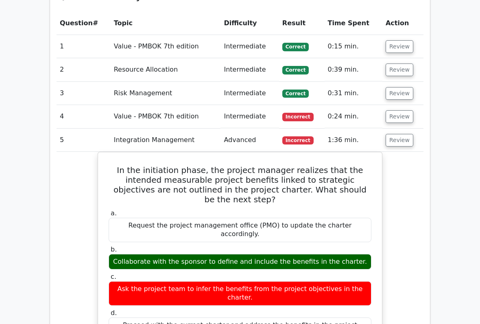
click at [399, 134] on button "Review" at bounding box center [400, 140] width 28 height 13
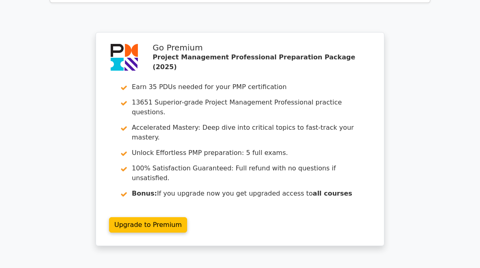
scroll to position [839, 0]
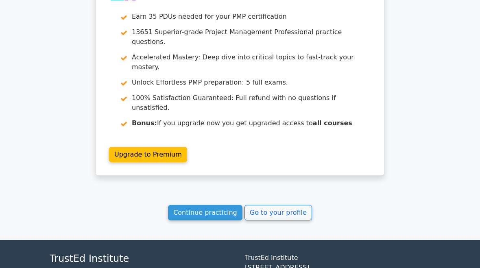
click at [279, 206] on link "Go to your profile" at bounding box center [279, 213] width 68 height 15
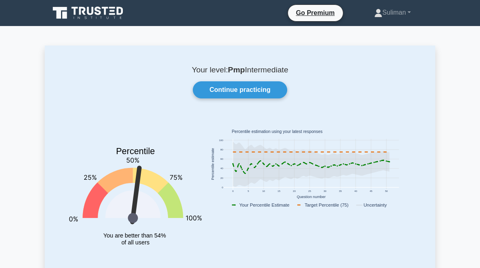
click at [267, 92] on link "Continue practicing" at bounding box center [240, 89] width 94 height 17
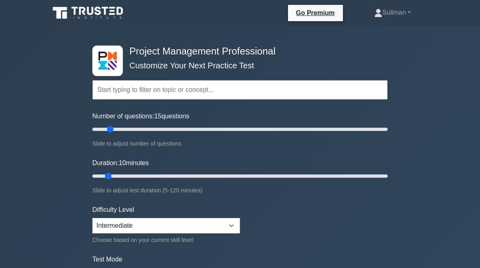
type input "10"
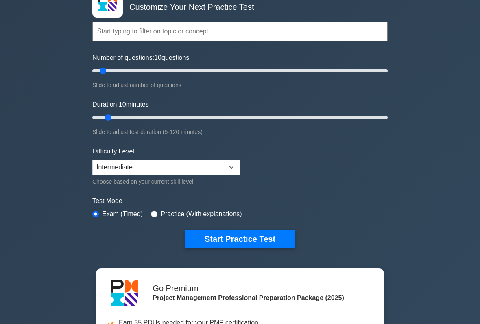
scroll to position [60, 0]
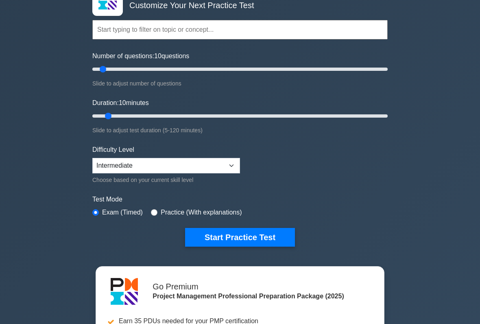
click at [269, 239] on button "Start Practice Test" at bounding box center [240, 237] width 110 height 19
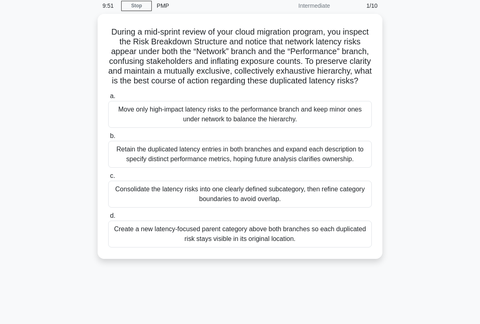
scroll to position [33, 0]
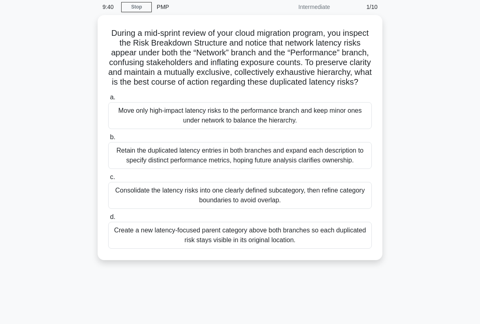
click at [147, 209] on div "Consolidate the latency risks into one clearly defined subcategory, then refine…" at bounding box center [240, 195] width 264 height 27
click at [108, 180] on input "c. Consolidate the latency risks into one clearly defined subcategory, then ref…" at bounding box center [108, 177] width 0 height 5
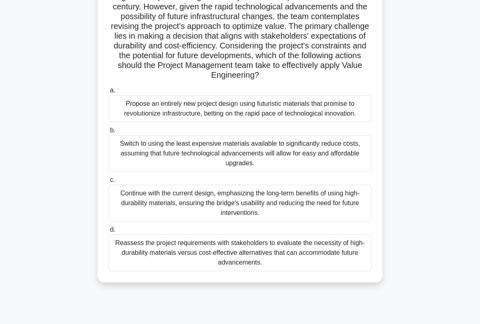
scroll to position [108, 0]
click at [162, 268] on div "Reassess the project requirements with stakeholders to evaluate the necessity o…" at bounding box center [240, 252] width 264 height 37
click at [108, 232] on input "d. Reassess the project requirements with stakeholders to evaluate the necessit…" at bounding box center [108, 229] width 0 height 5
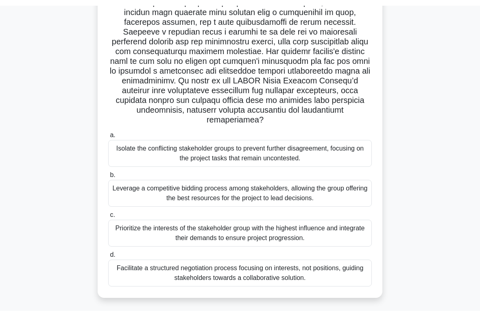
scroll to position [129, 0]
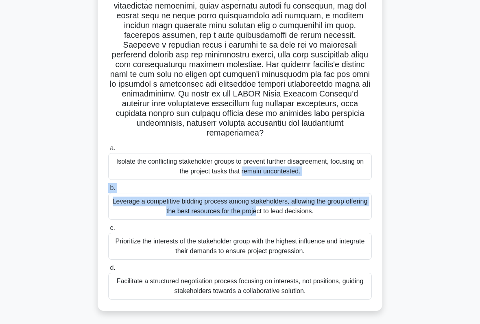
click at [64, 217] on div ".spinner_0XTQ{transform-origin:center;animation:spinner_y6GP .75s linear infini…" at bounding box center [240, 125] width 391 height 392
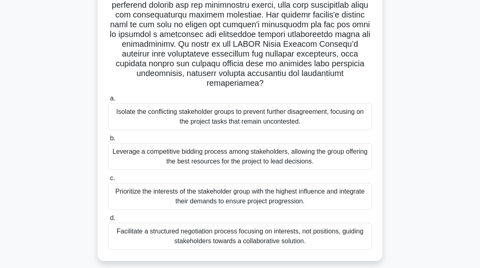
scroll to position [184, 0]
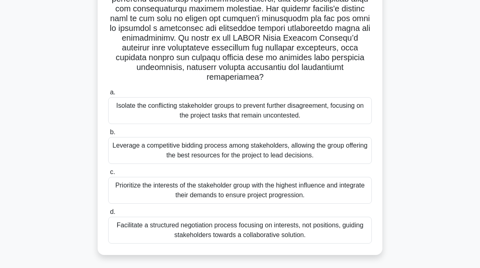
click at [140, 228] on div "Facilitate a structured negotiation process focusing on interests, not position…" at bounding box center [240, 230] width 264 height 27
click at [108, 215] on input "d. Facilitate a structured negotiation process focusing on interests, not posit…" at bounding box center [108, 212] width 0 height 5
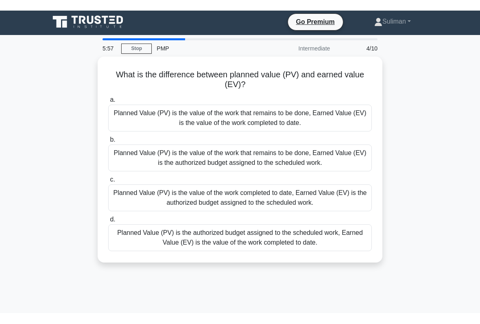
scroll to position [0, 0]
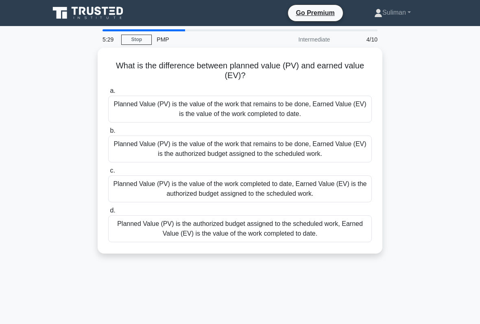
click at [125, 190] on div "Planned Value (PV) is the value of the work completed to date, Earned Value (EV…" at bounding box center [240, 188] width 264 height 27
click at [108, 173] on input "c. Planned Value (PV) is the value of the work completed to date, Earned Value …" at bounding box center [108, 170] width 0 height 5
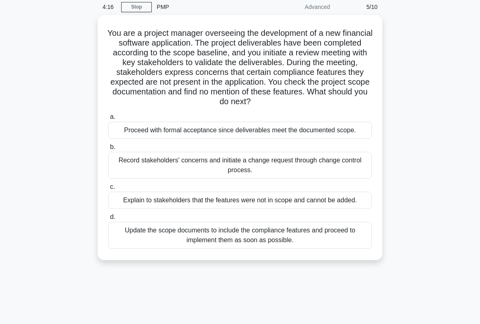
scroll to position [32, 0]
click at [129, 209] on div "Explain to stakeholders that the features were not in scope and cannot be added." at bounding box center [240, 200] width 264 height 17
click at [108, 190] on input "c. Explain to stakeholders that the features were not in scope and cannot be ad…" at bounding box center [108, 187] width 0 height 5
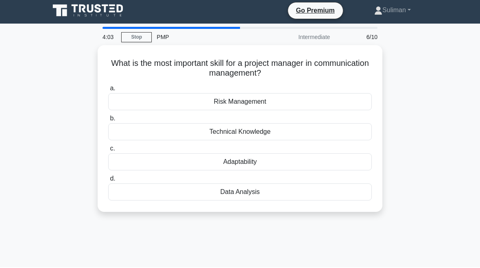
scroll to position [0, 0]
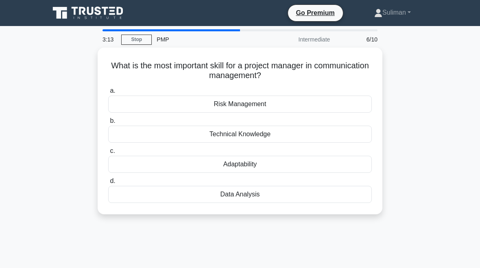
click at [132, 166] on div "Adaptability" at bounding box center [240, 164] width 264 height 17
click at [108, 154] on input "c. Adaptability" at bounding box center [108, 151] width 0 height 5
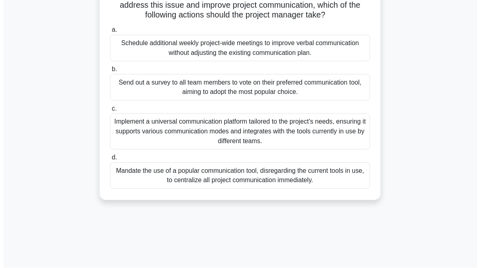
scroll to position [168, 0]
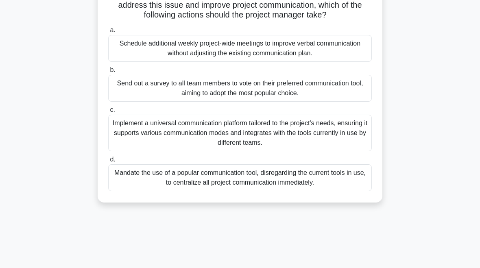
click at [142, 102] on div "Send out a survey to all team members to vote on their preferred communication …" at bounding box center [240, 88] width 264 height 27
click at [108, 73] on input "b. Send out a survey to all team members to vote on their preferred communicati…" at bounding box center [108, 70] width 0 height 5
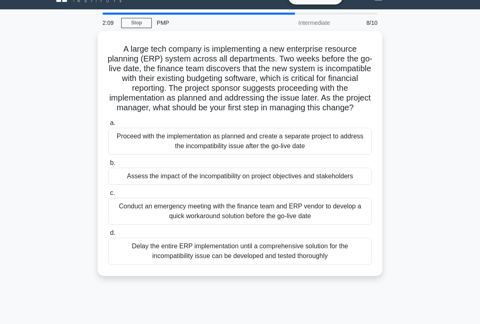
scroll to position [16, 0]
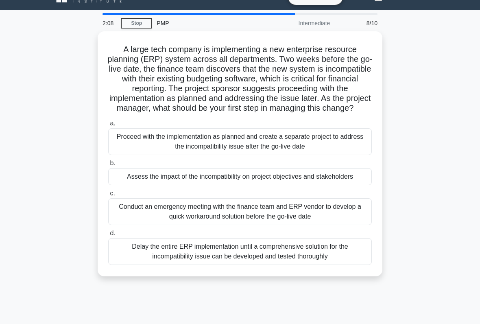
click at [135, 185] on div "Assess the impact of the incompatibility on project objectives and stakeholders" at bounding box center [240, 176] width 264 height 17
click at [108, 166] on input "b. Assess the impact of the incompatibility on project objectives and stakehold…" at bounding box center [108, 163] width 0 height 5
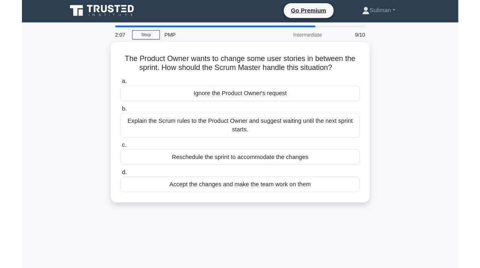
scroll to position [12, 0]
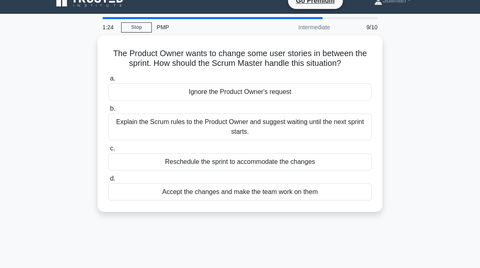
click at [145, 136] on div "Explain the Scrum rules to the Product Owner and suggest waiting until the next…" at bounding box center [240, 127] width 264 height 27
click at [108, 112] on input "b. Explain the Scrum rules to the Product Owner and suggest waiting until the n…" at bounding box center [108, 108] width 0 height 5
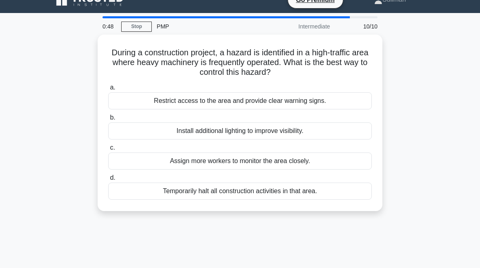
scroll to position [0, 0]
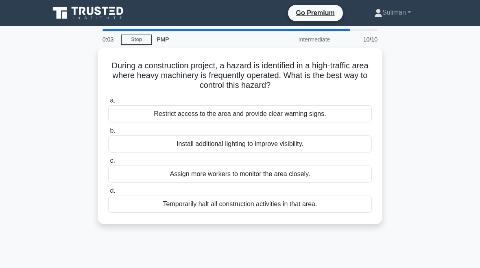
click at [330, 179] on div "Assign more workers to monitor the area closely." at bounding box center [240, 174] width 264 height 17
click at [108, 164] on input "c. Assign more workers to monitor the area closely." at bounding box center [108, 160] width 0 height 5
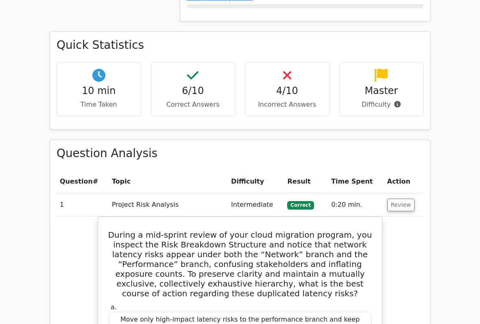
click at [403, 199] on button "Review" at bounding box center [401, 205] width 28 height 13
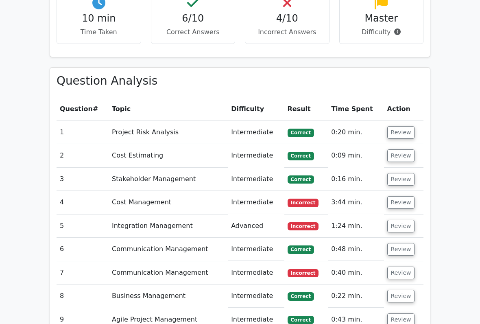
scroll to position [627, 0]
click at [401, 196] on button "Review" at bounding box center [401, 202] width 28 height 13
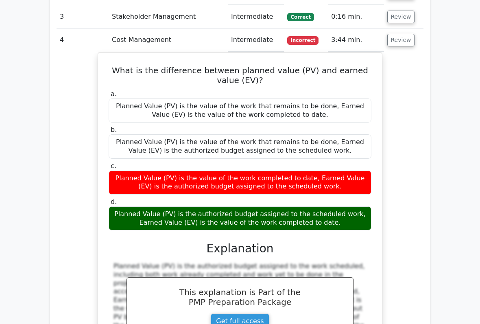
scroll to position [771, 0]
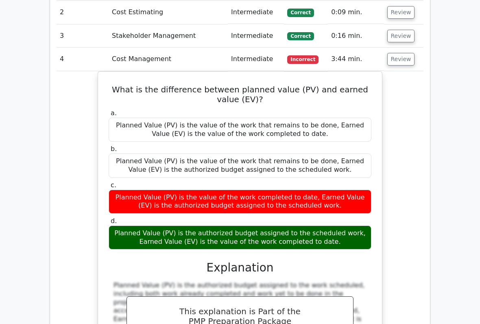
click at [403, 53] on button "Review" at bounding box center [401, 59] width 28 height 13
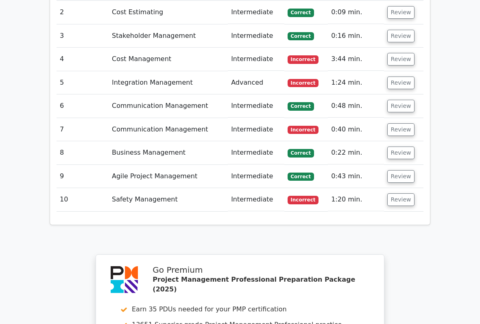
click at [395, 77] on button "Review" at bounding box center [401, 83] width 28 height 13
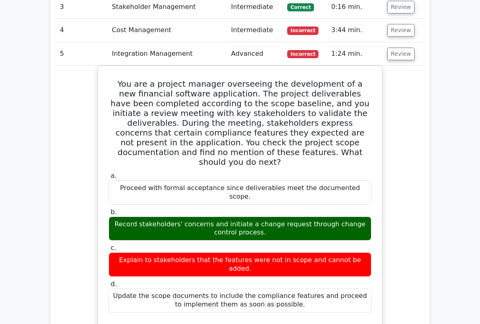
scroll to position [799, 0]
click at [403, 48] on button "Review" at bounding box center [401, 54] width 28 height 13
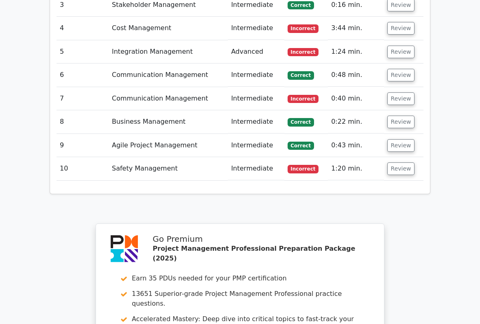
scroll to position [808, 0]
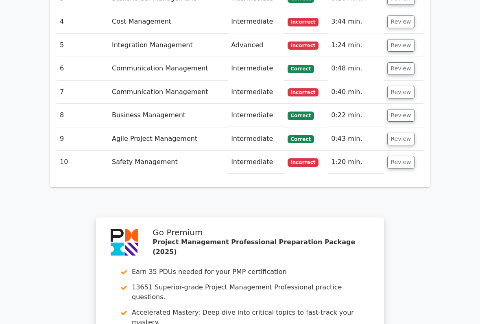
click at [405, 62] on button "Review" at bounding box center [401, 68] width 28 height 13
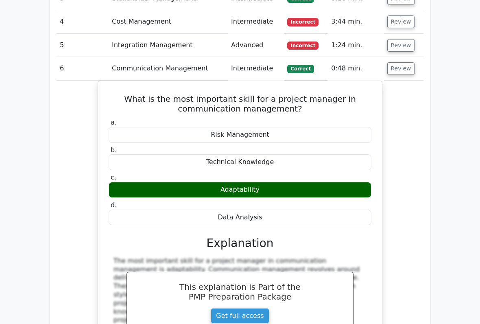
click at [401, 62] on button "Review" at bounding box center [401, 68] width 28 height 13
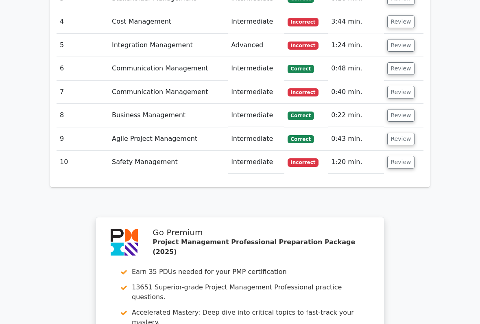
click at [399, 86] on button "Review" at bounding box center [401, 92] width 28 height 13
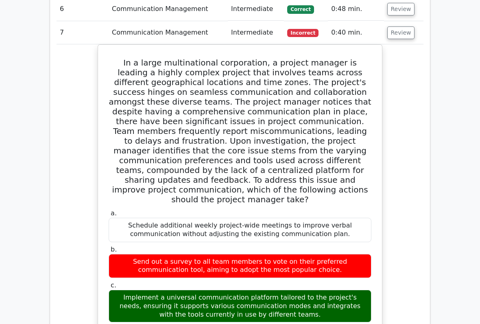
scroll to position [832, 0]
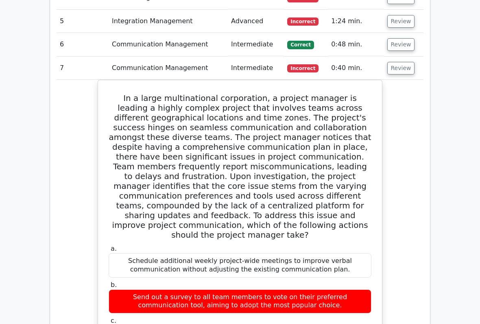
click at [406, 62] on button "Review" at bounding box center [401, 68] width 28 height 13
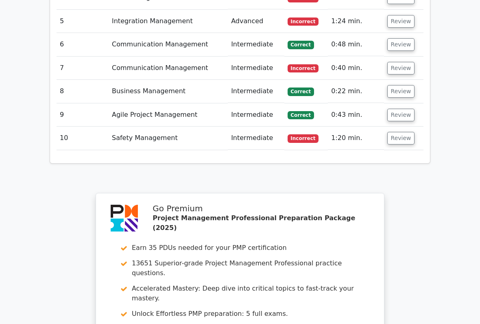
click at [404, 85] on button "Review" at bounding box center [401, 91] width 28 height 13
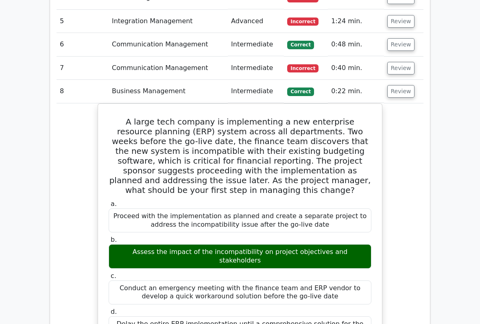
click at [399, 85] on button "Review" at bounding box center [401, 91] width 28 height 13
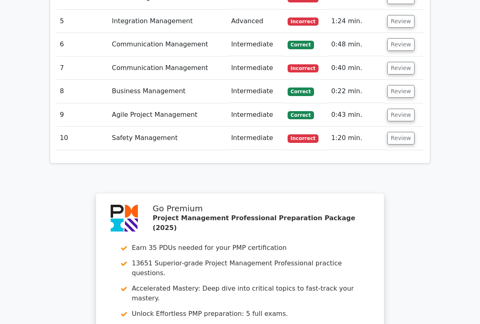
click at [396, 109] on button "Review" at bounding box center [401, 115] width 28 height 13
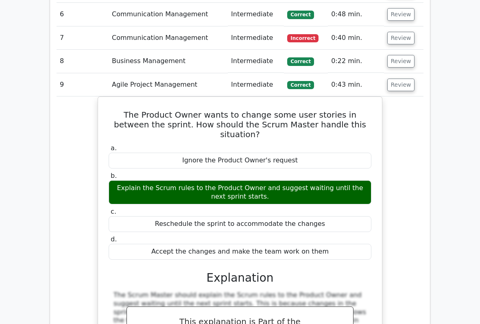
scroll to position [863, 0]
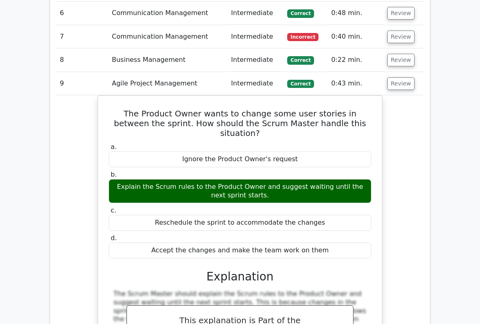
click at [404, 78] on button "Review" at bounding box center [401, 84] width 28 height 13
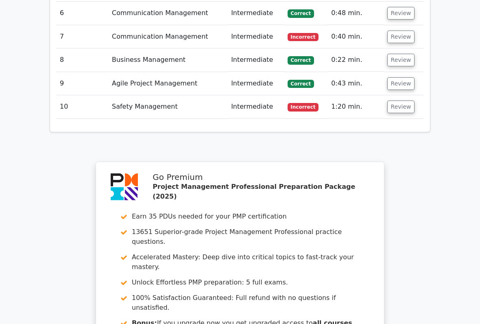
click at [402, 77] on button "Review" at bounding box center [401, 83] width 28 height 13
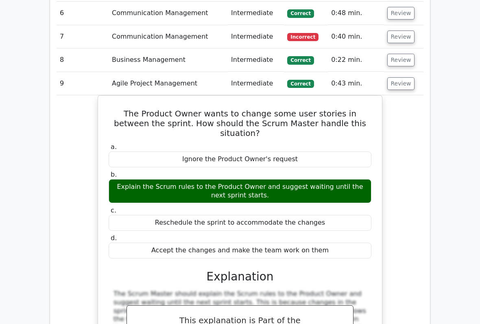
click at [399, 77] on button "Review" at bounding box center [401, 83] width 28 height 13
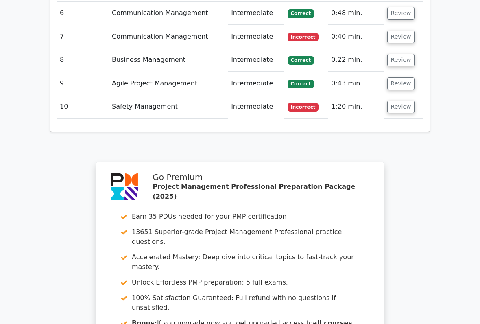
click at [400, 101] on button "Review" at bounding box center [401, 107] width 28 height 13
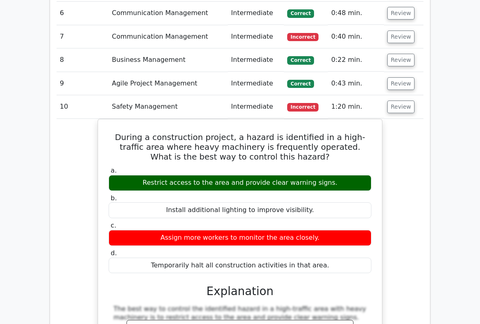
click at [412, 101] on button "Review" at bounding box center [401, 107] width 28 height 13
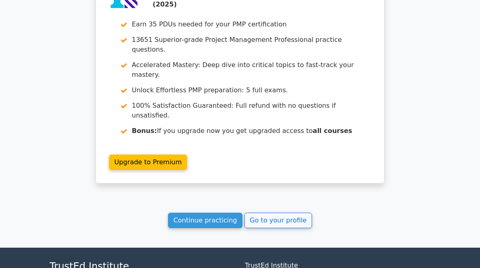
scroll to position [1071, 0]
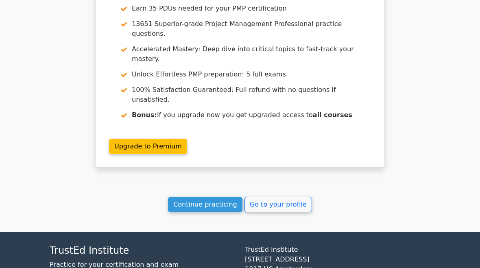
click at [289, 197] on link "Go to your profile" at bounding box center [279, 204] width 68 height 15
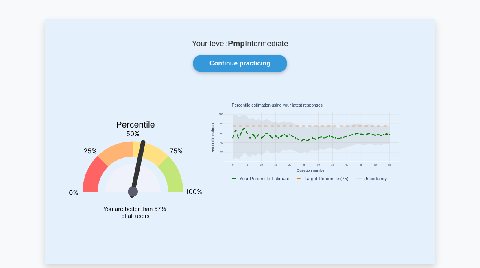
scroll to position [22, 0]
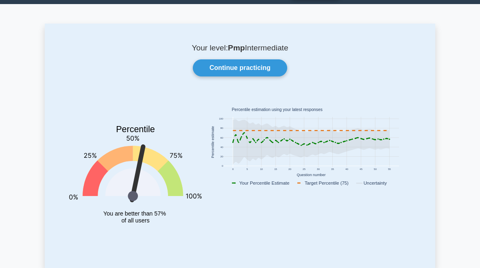
click at [265, 68] on link "Continue practicing" at bounding box center [240, 67] width 94 height 17
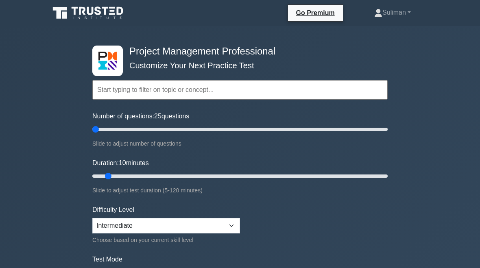
type input "5"
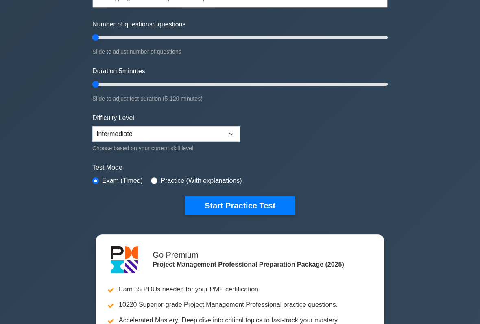
scroll to position [91, 0]
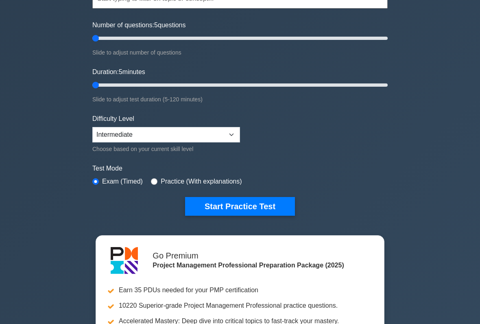
click at [267, 207] on button "Start Practice Test" at bounding box center [240, 206] width 110 height 19
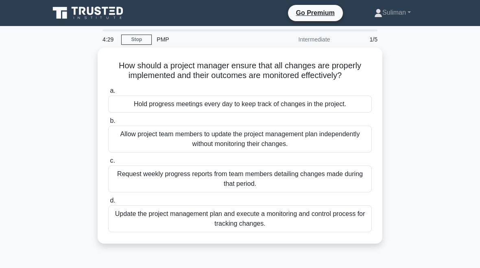
click at [148, 188] on div "Request weekly progress reports from team members detailing changes made during…" at bounding box center [240, 179] width 264 height 27
click at [108, 164] on input "c. Request weekly progress reports from team members detailing changes made dur…" at bounding box center [108, 160] width 0 height 5
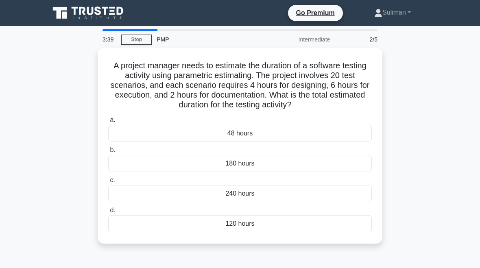
click at [158, 202] on div "240 hours" at bounding box center [240, 193] width 264 height 17
click at [108, 183] on input "c. 240 hours" at bounding box center [108, 180] width 0 height 5
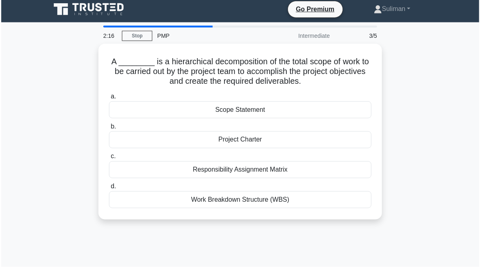
scroll to position [3, 0]
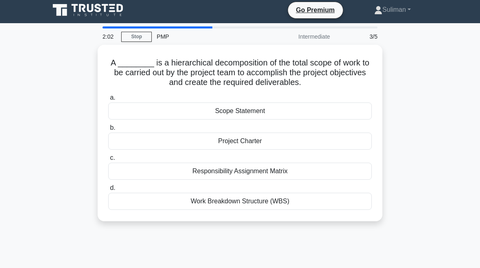
click at [134, 109] on div "Scope Statement" at bounding box center [240, 111] width 264 height 17
click at [108, 101] on input "a. Scope Statement" at bounding box center [108, 97] width 0 height 5
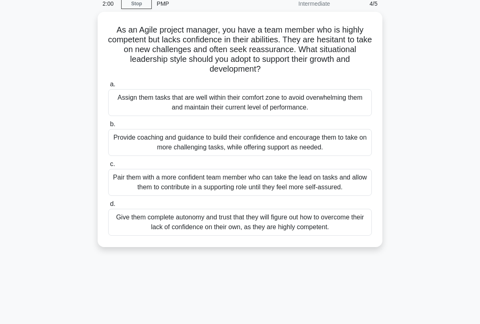
scroll to position [36, 0]
click at [144, 136] on div "Provide coaching and guidance to build their confidence and encourage them to t…" at bounding box center [240, 142] width 264 height 27
click at [108, 127] on input "b. Provide coaching and guidance to build their confidence and encourage them t…" at bounding box center [108, 123] width 0 height 5
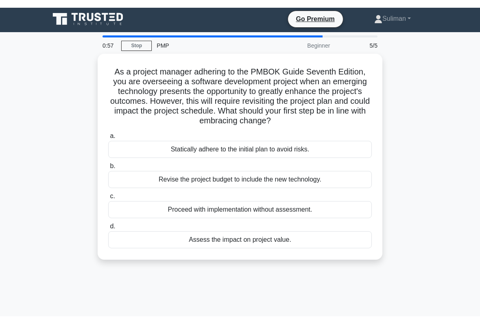
scroll to position [0, 0]
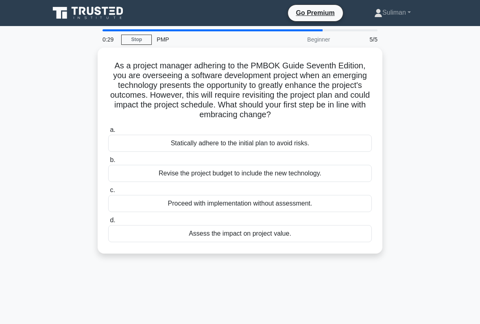
click at [164, 242] on div "Assess the impact on project value." at bounding box center [240, 233] width 264 height 17
click at [108, 223] on input "d. Assess the impact on project value." at bounding box center [108, 220] width 0 height 5
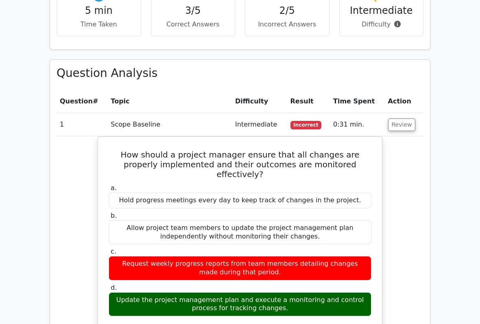
scroll to position [561, 0]
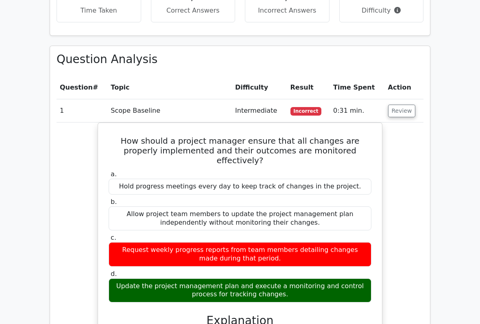
click at [407, 105] on button "Review" at bounding box center [402, 111] width 28 height 13
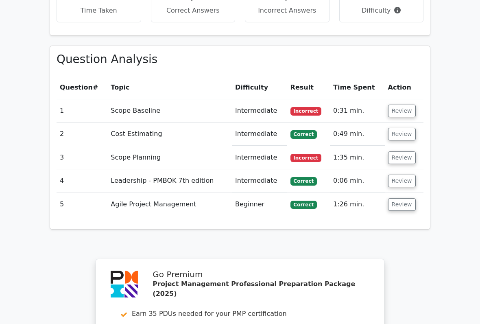
click at [400, 128] on button "Review" at bounding box center [402, 134] width 28 height 13
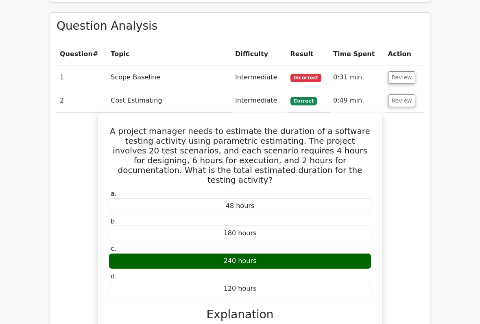
click at [407, 95] on button "Review" at bounding box center [402, 101] width 28 height 13
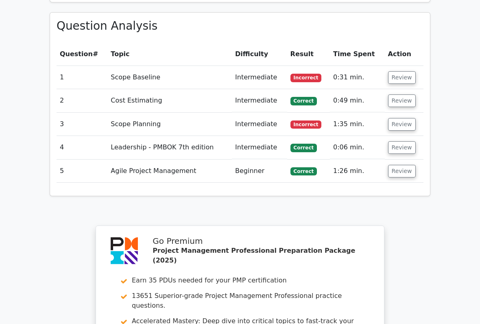
click at [399, 118] on button "Review" at bounding box center [402, 124] width 28 height 13
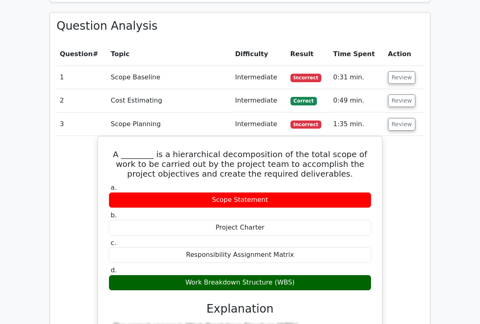
click at [398, 118] on button "Review" at bounding box center [402, 124] width 28 height 13
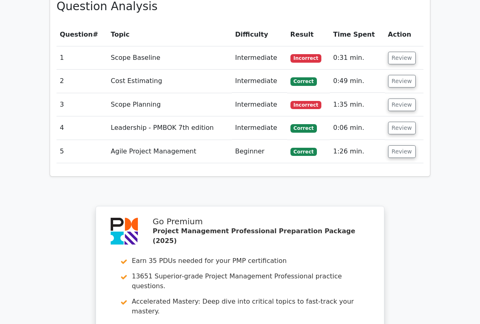
scroll to position [615, 0]
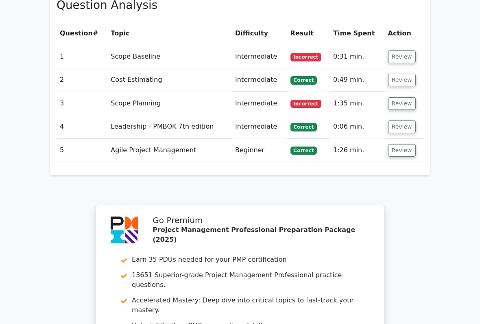
click at [401, 120] on button "Review" at bounding box center [402, 126] width 28 height 13
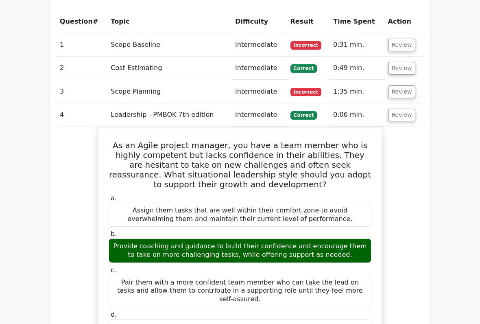
scroll to position [654, 0]
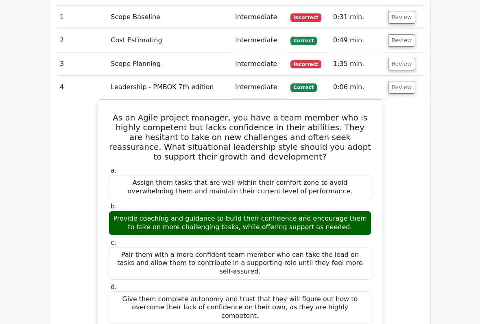
click at [403, 81] on button "Review" at bounding box center [402, 87] width 28 height 13
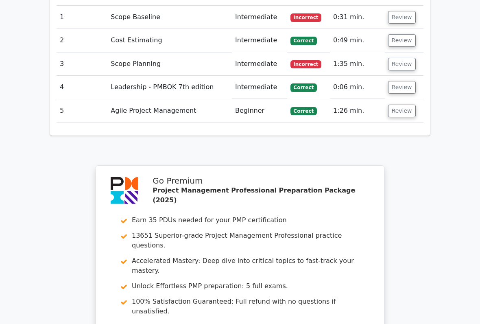
click at [400, 81] on button "Review" at bounding box center [402, 87] width 28 height 13
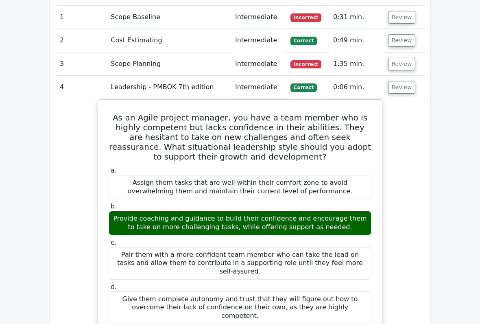
click at [402, 81] on button "Review" at bounding box center [402, 87] width 28 height 13
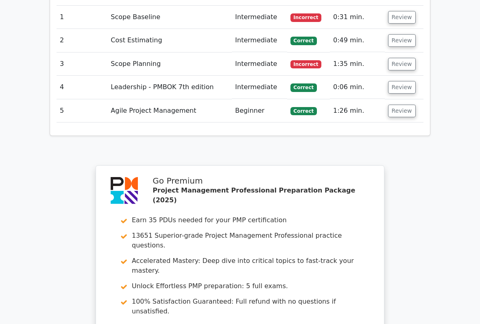
click at [401, 105] on button "Review" at bounding box center [402, 111] width 28 height 13
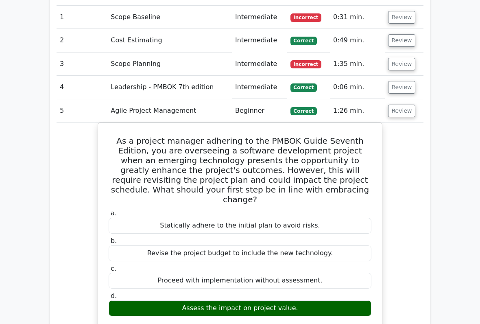
click at [402, 105] on button "Review" at bounding box center [402, 111] width 28 height 13
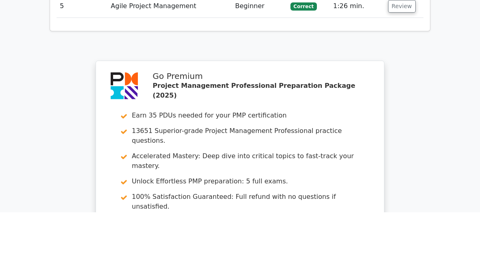
scroll to position [867, 0]
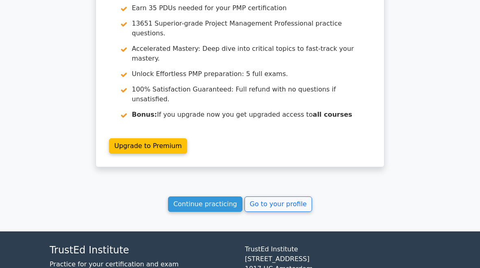
click at [291, 197] on link "Go to your profile" at bounding box center [279, 204] width 68 height 15
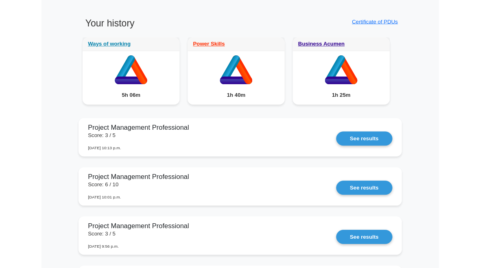
scroll to position [630, 0]
